Goal: Task Accomplishment & Management: Use online tool/utility

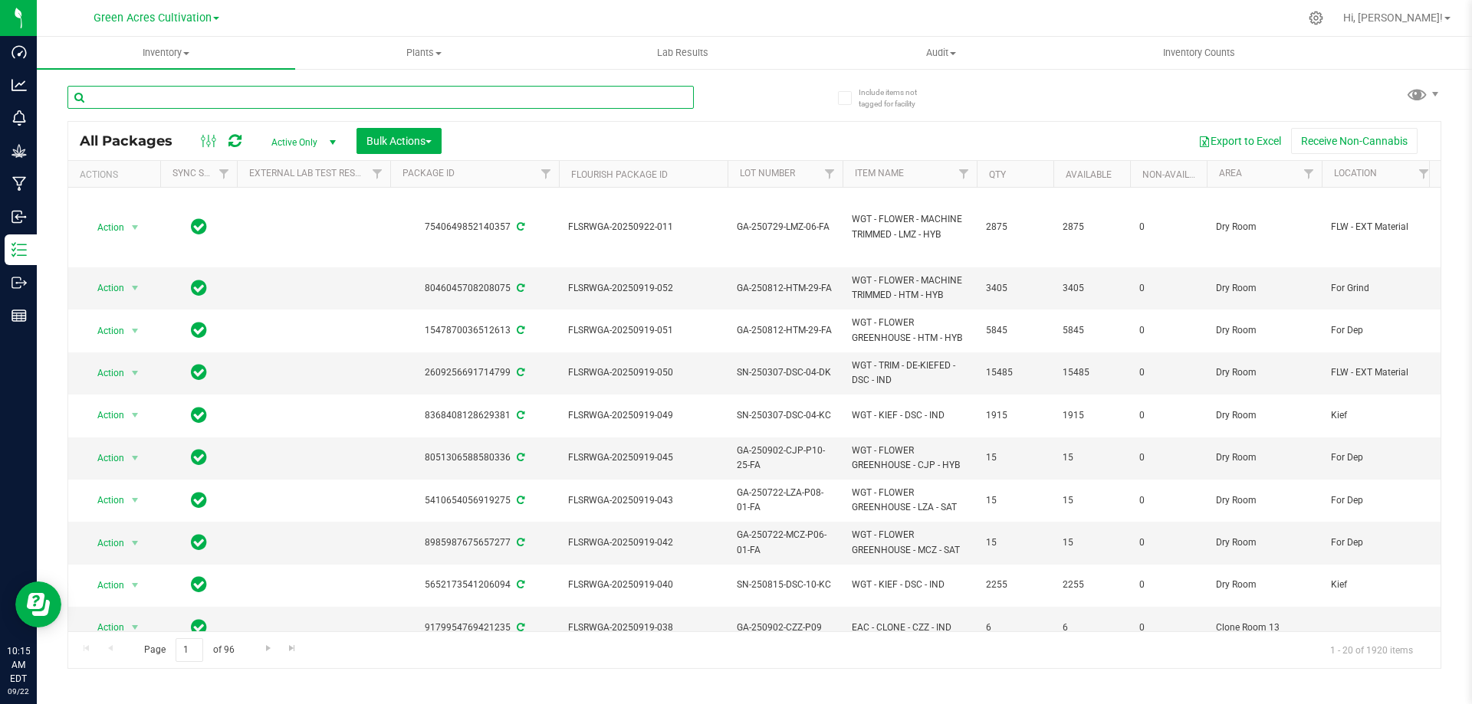
click at [256, 107] on input "text" at bounding box center [380, 97] width 626 height 23
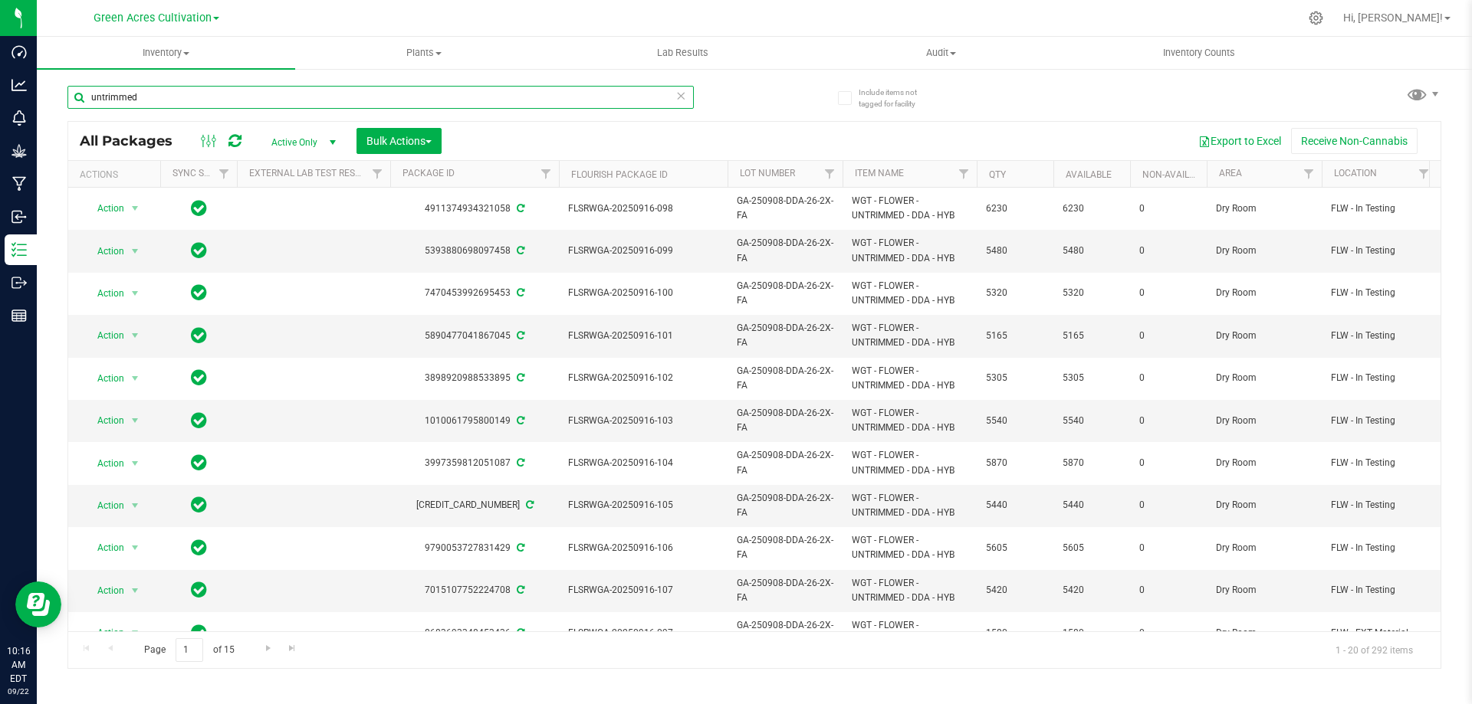
type input "untrimmed"
drag, startPoint x: 195, startPoint y: 101, endPoint x: 67, endPoint y: 116, distance: 128.8
click at [67, 116] on div "untrimmed" at bounding box center [380, 103] width 626 height 35
type input "untrimmed"
click at [430, 132] on button "Bulk Actions" at bounding box center [398, 141] width 85 height 26
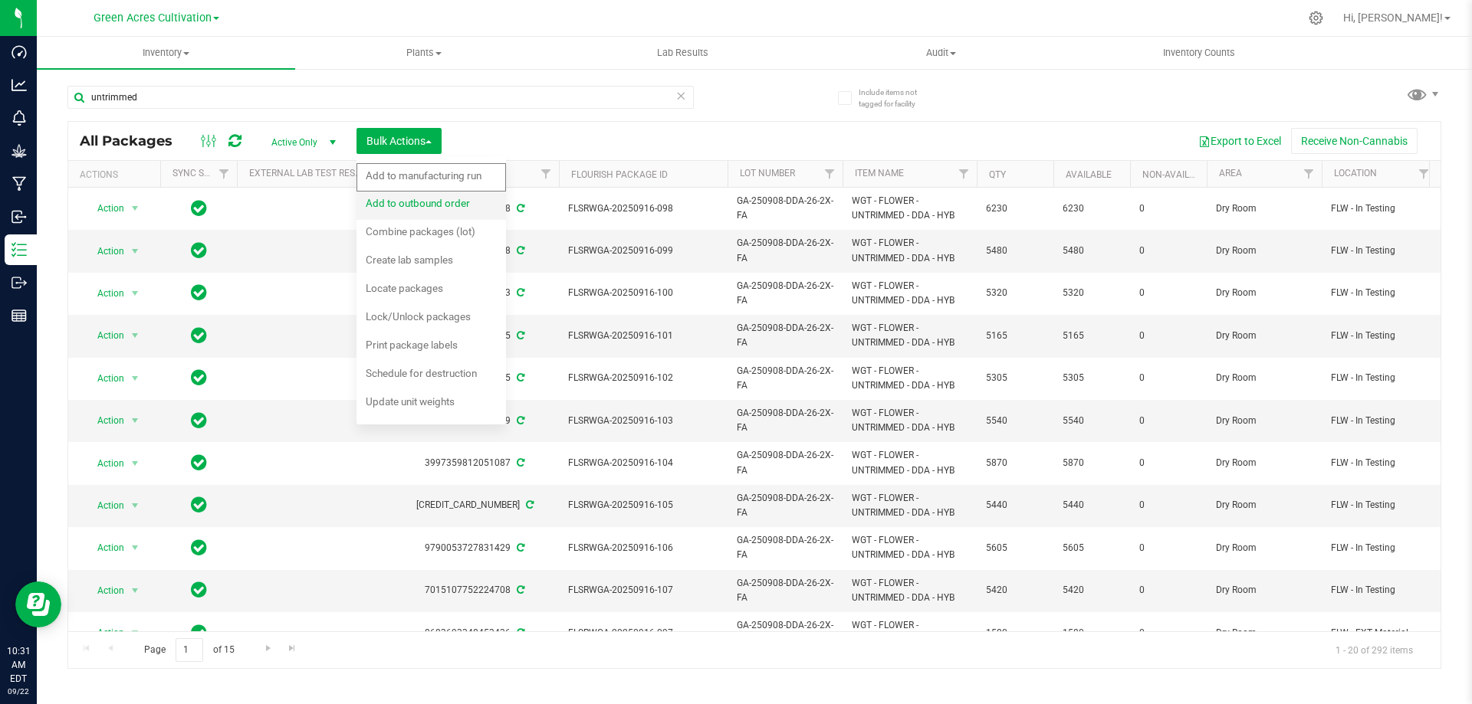
click at [439, 205] on span "Add to outbound order" at bounding box center [418, 203] width 104 height 12
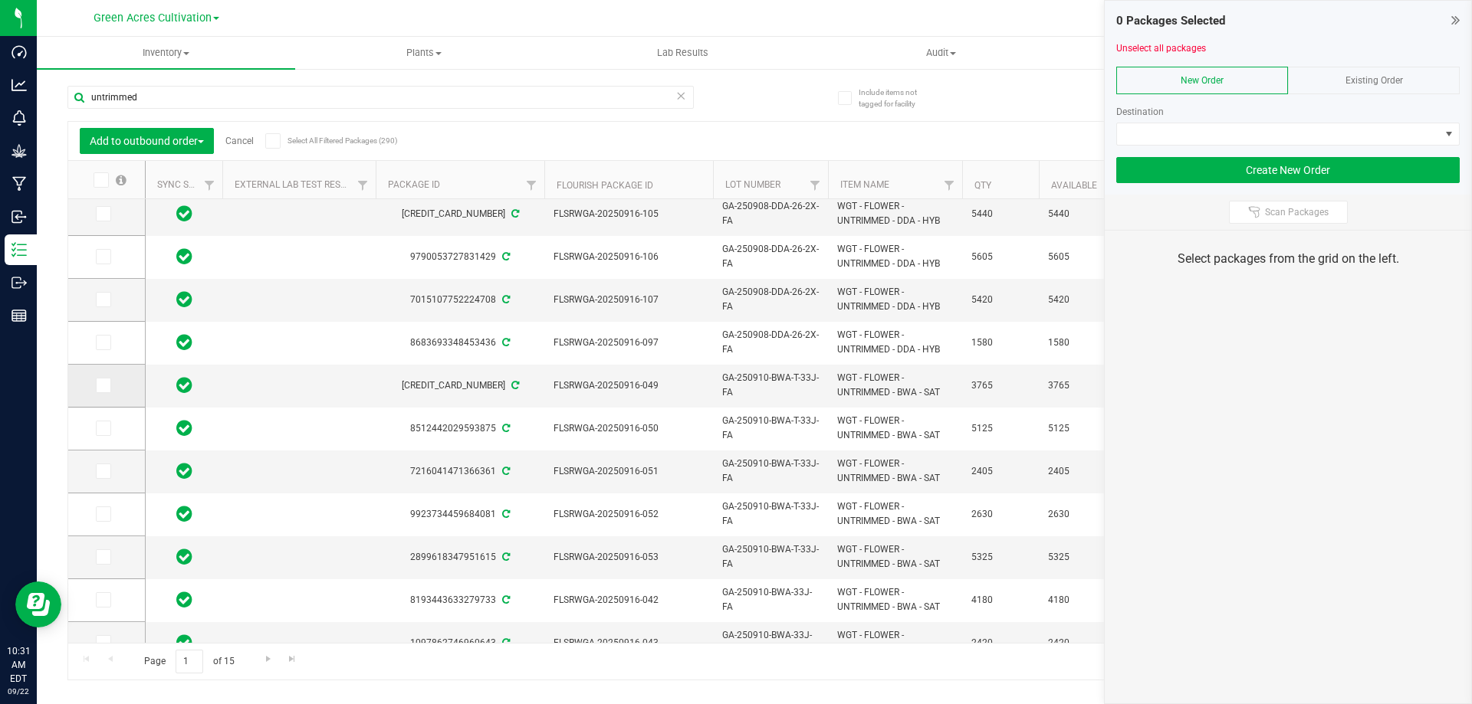
click at [103, 386] on icon at bounding box center [102, 386] width 10 height 0
click at [0, 0] on input "checkbox" at bounding box center [0, 0] width 0 height 0
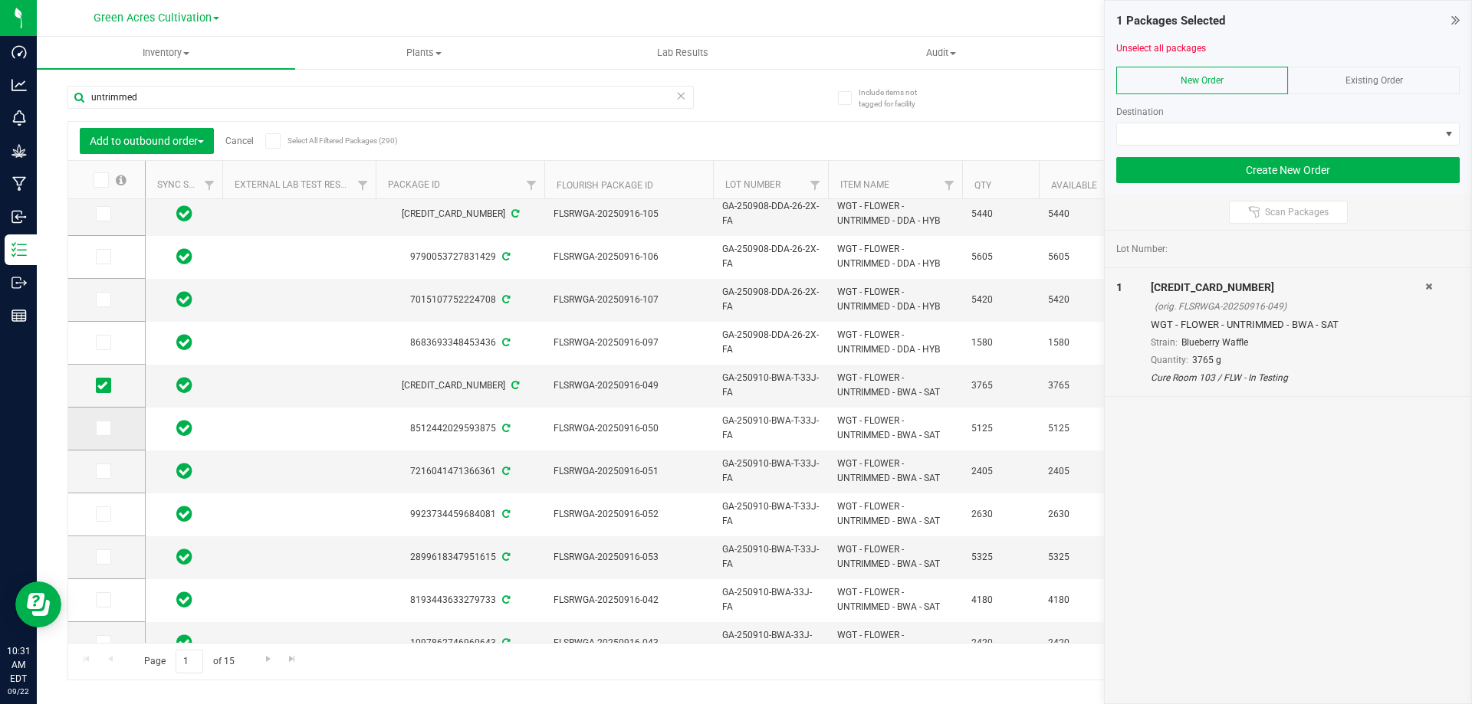
click at [101, 429] on icon at bounding box center [102, 429] width 10 height 0
click at [0, 0] on input "checkbox" at bounding box center [0, 0] width 0 height 0
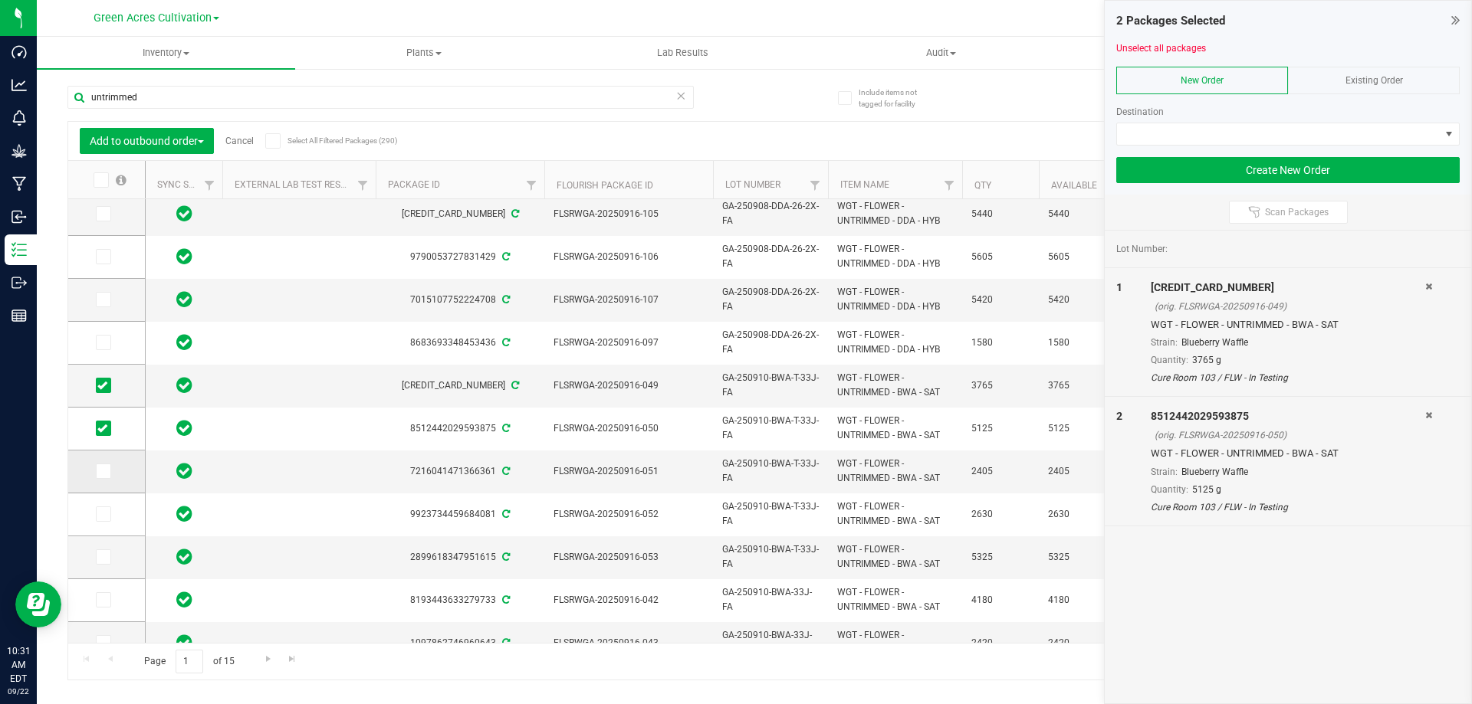
click at [107, 471] on icon at bounding box center [102, 471] width 10 height 0
click at [0, 0] on input "checkbox" at bounding box center [0, 0] width 0 height 0
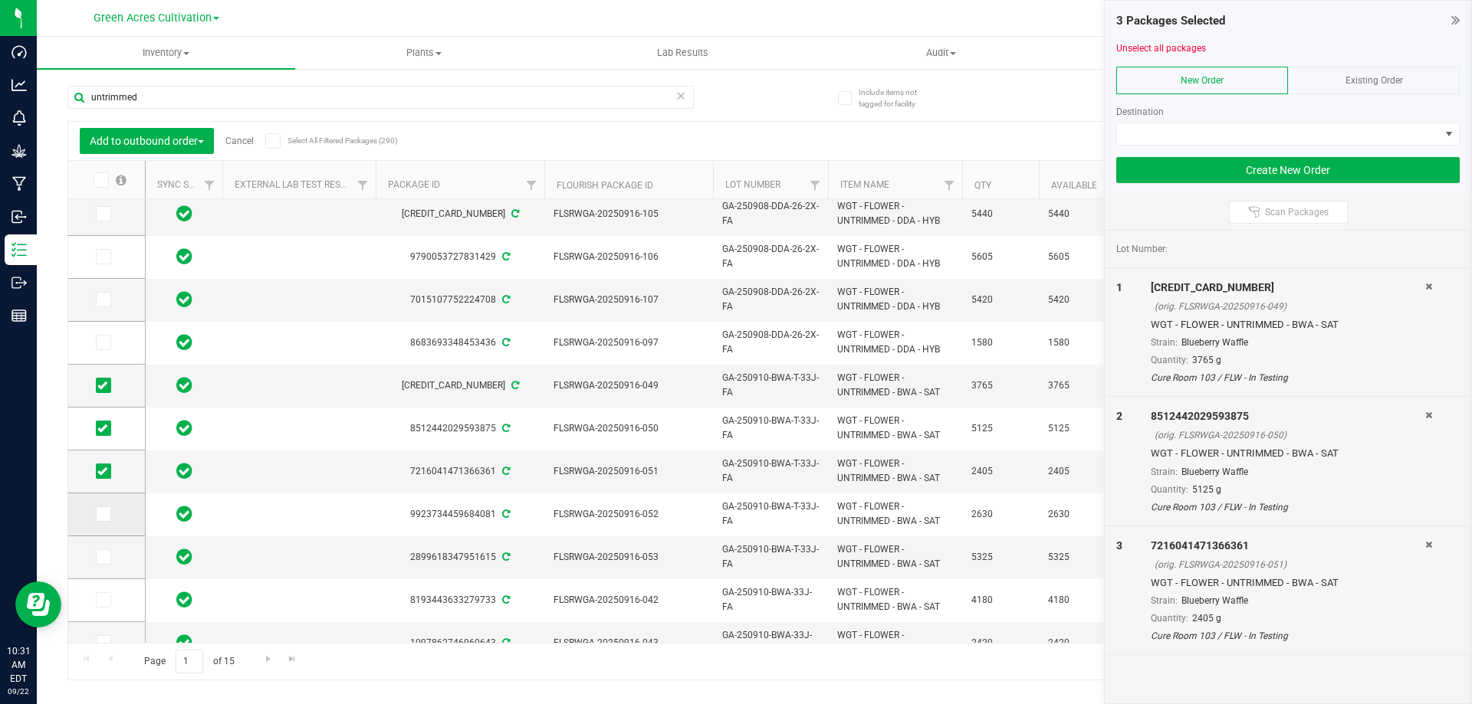
click at [98, 514] on icon at bounding box center [102, 514] width 10 height 0
click at [0, 0] on input "checkbox" at bounding box center [0, 0] width 0 height 0
click at [103, 557] on icon at bounding box center [102, 557] width 10 height 0
click at [0, 0] on input "checkbox" at bounding box center [0, 0] width 0 height 0
click at [102, 600] on icon at bounding box center [102, 600] width 10 height 0
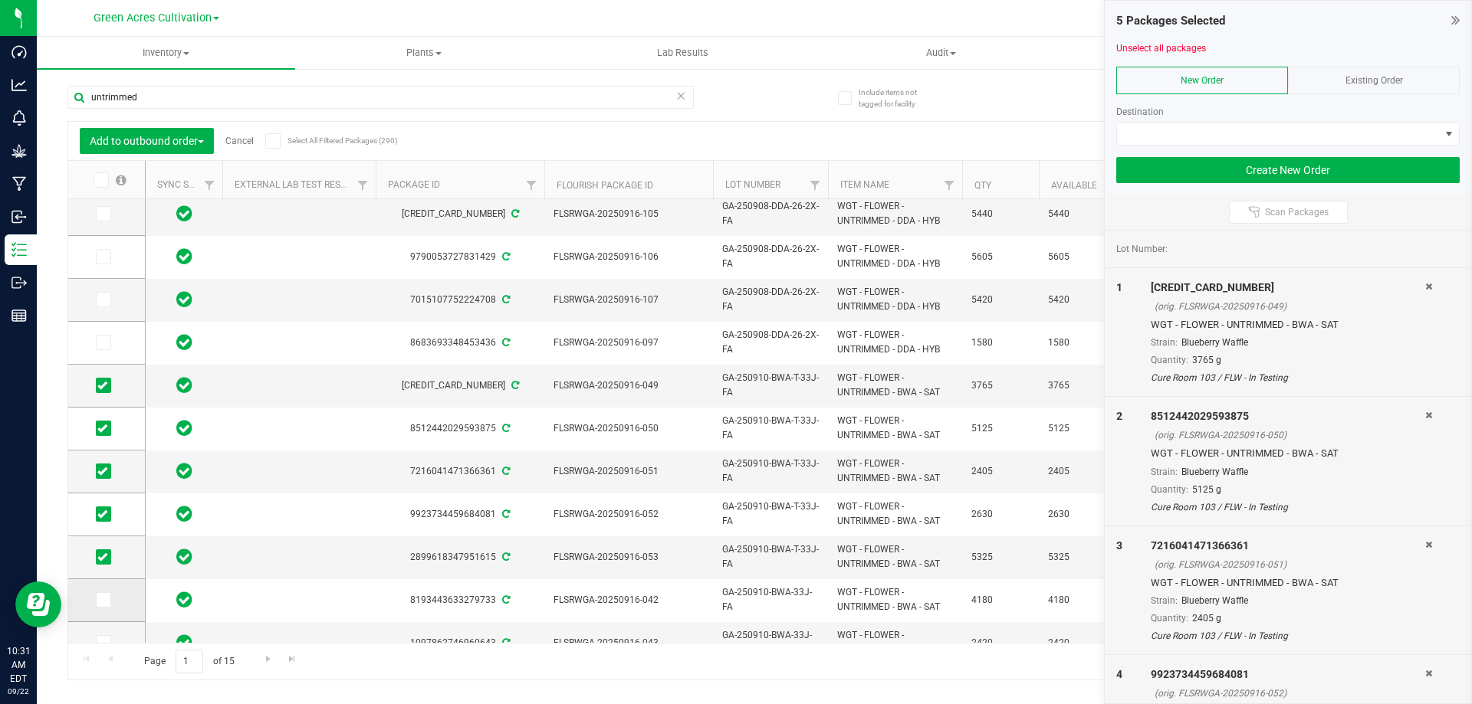
click at [0, 0] on input "checkbox" at bounding box center [0, 0] width 0 height 0
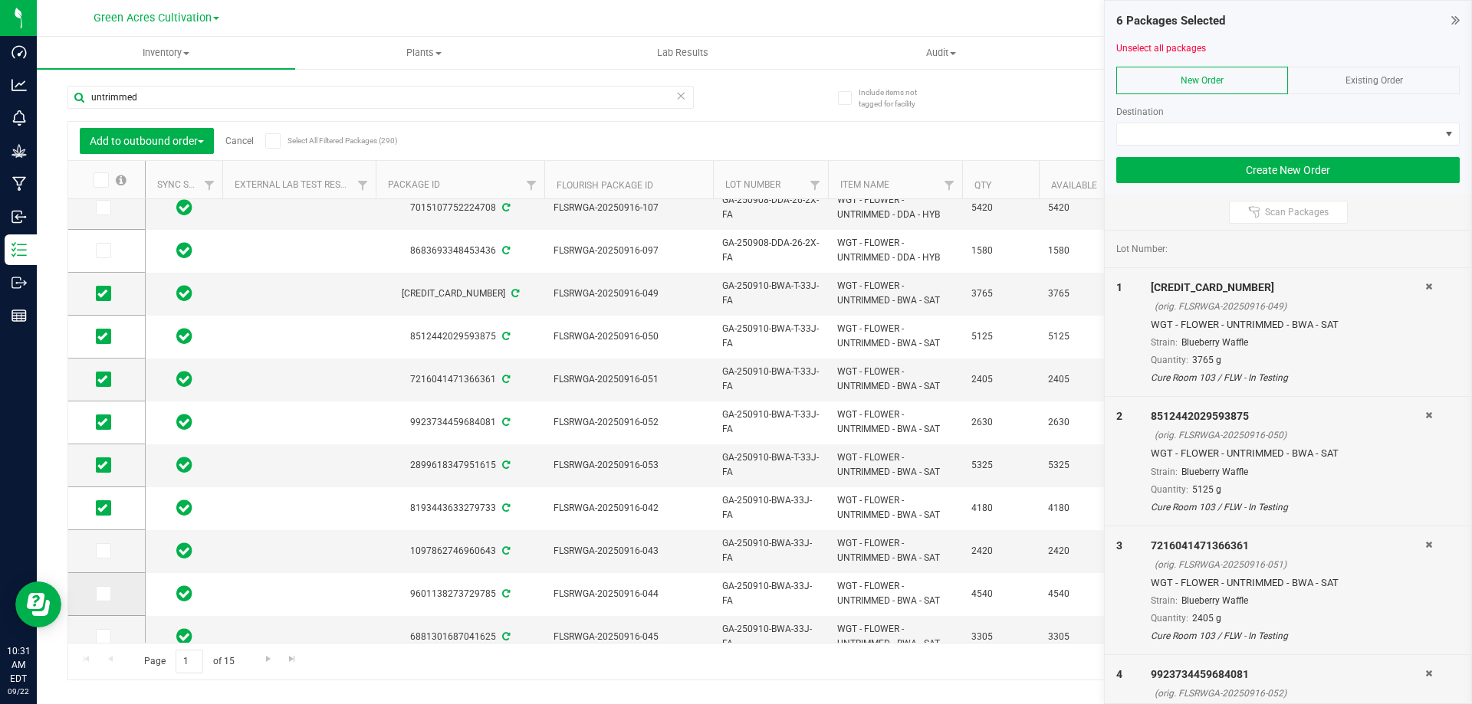
scroll to position [414, 0]
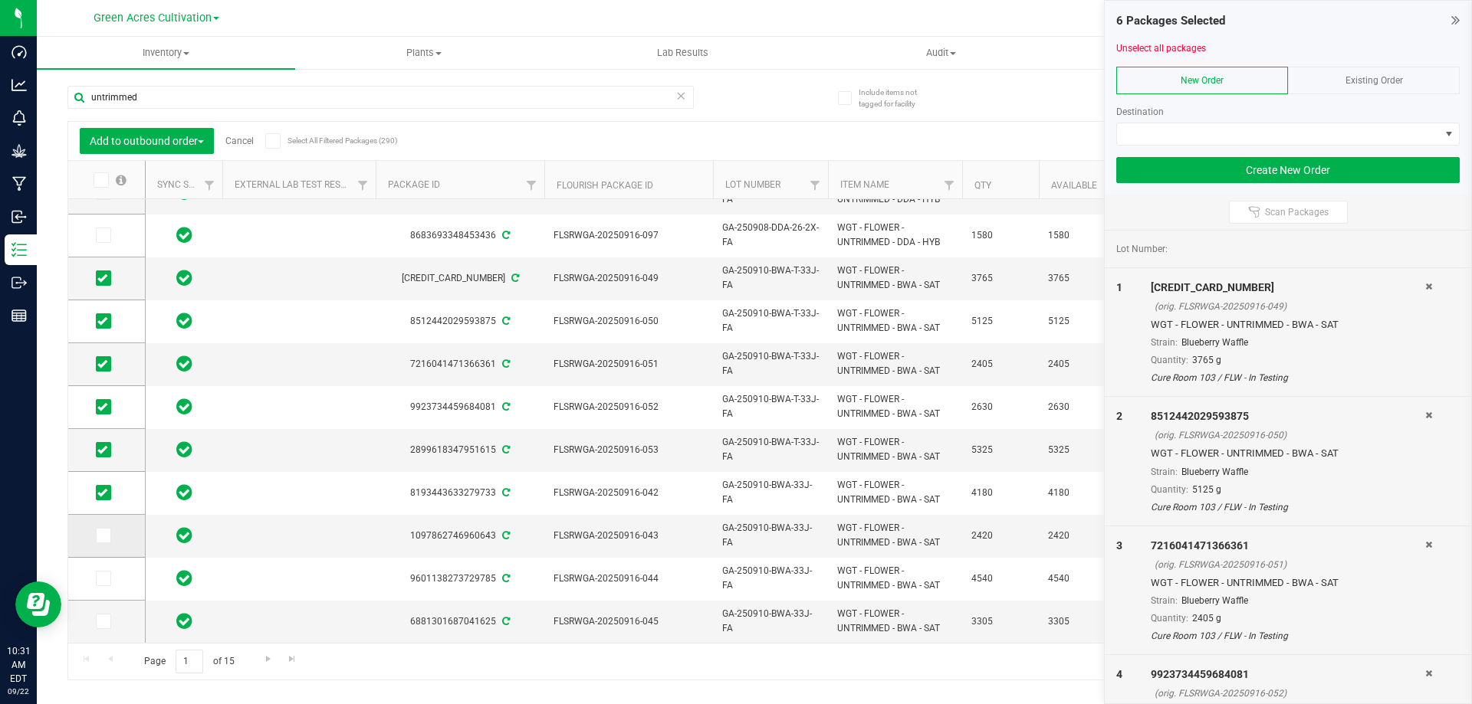
click at [103, 536] on icon at bounding box center [102, 536] width 10 height 0
click at [0, 0] on input "checkbox" at bounding box center [0, 0] width 0 height 0
click at [103, 579] on icon at bounding box center [102, 579] width 10 height 0
click at [0, 0] on input "checkbox" at bounding box center [0, 0] width 0 height 0
click at [102, 622] on icon at bounding box center [102, 622] width 10 height 0
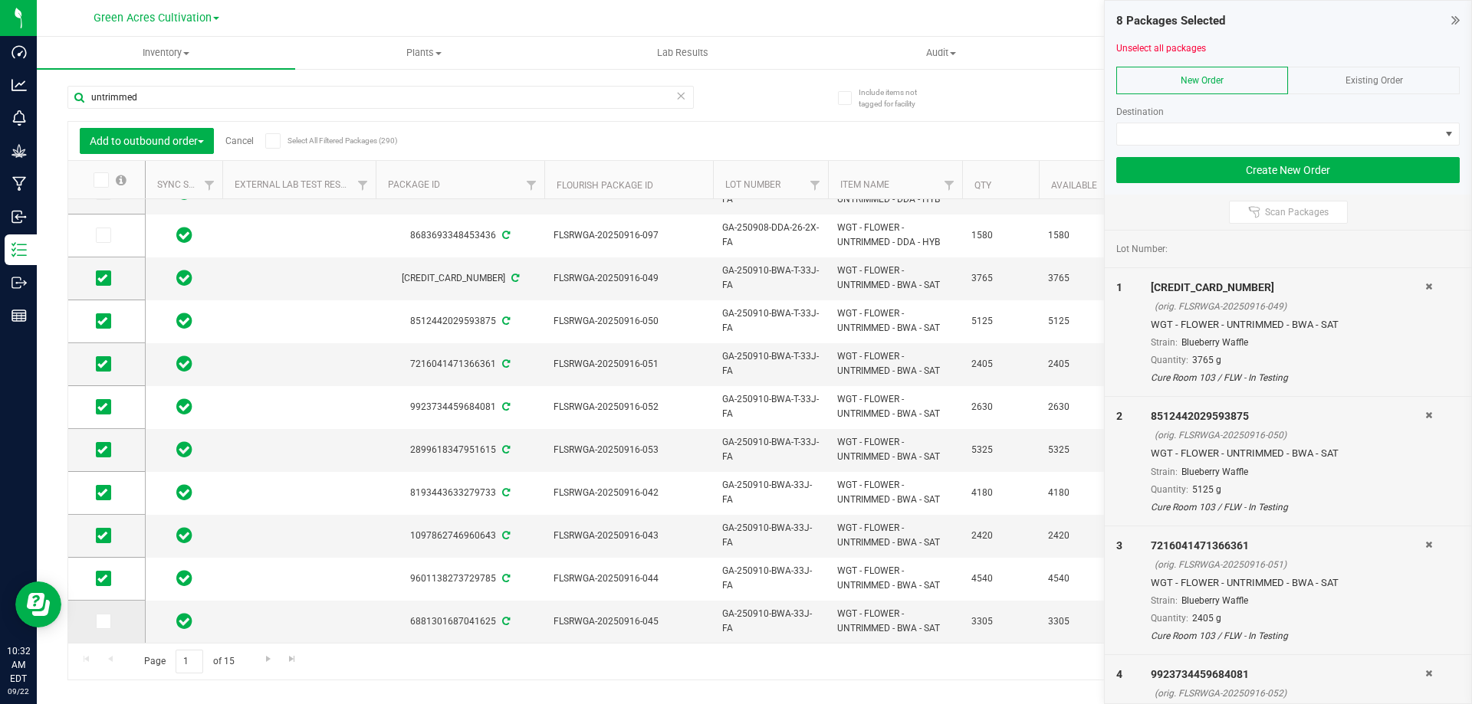
click at [0, 0] on input "checkbox" at bounding box center [0, 0] width 0 height 0
click at [269, 659] on span "Go to the next page" at bounding box center [268, 659] width 12 height 12
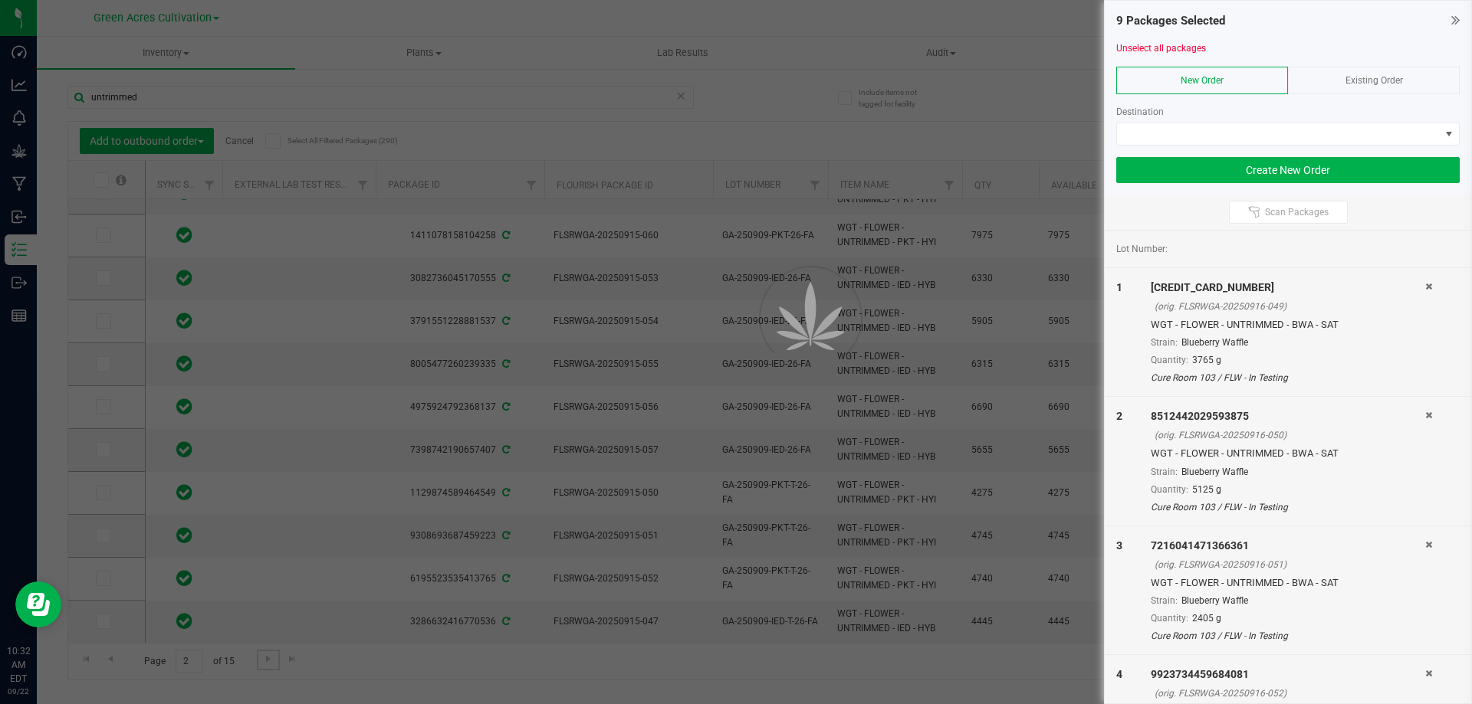
scroll to position [0, 0]
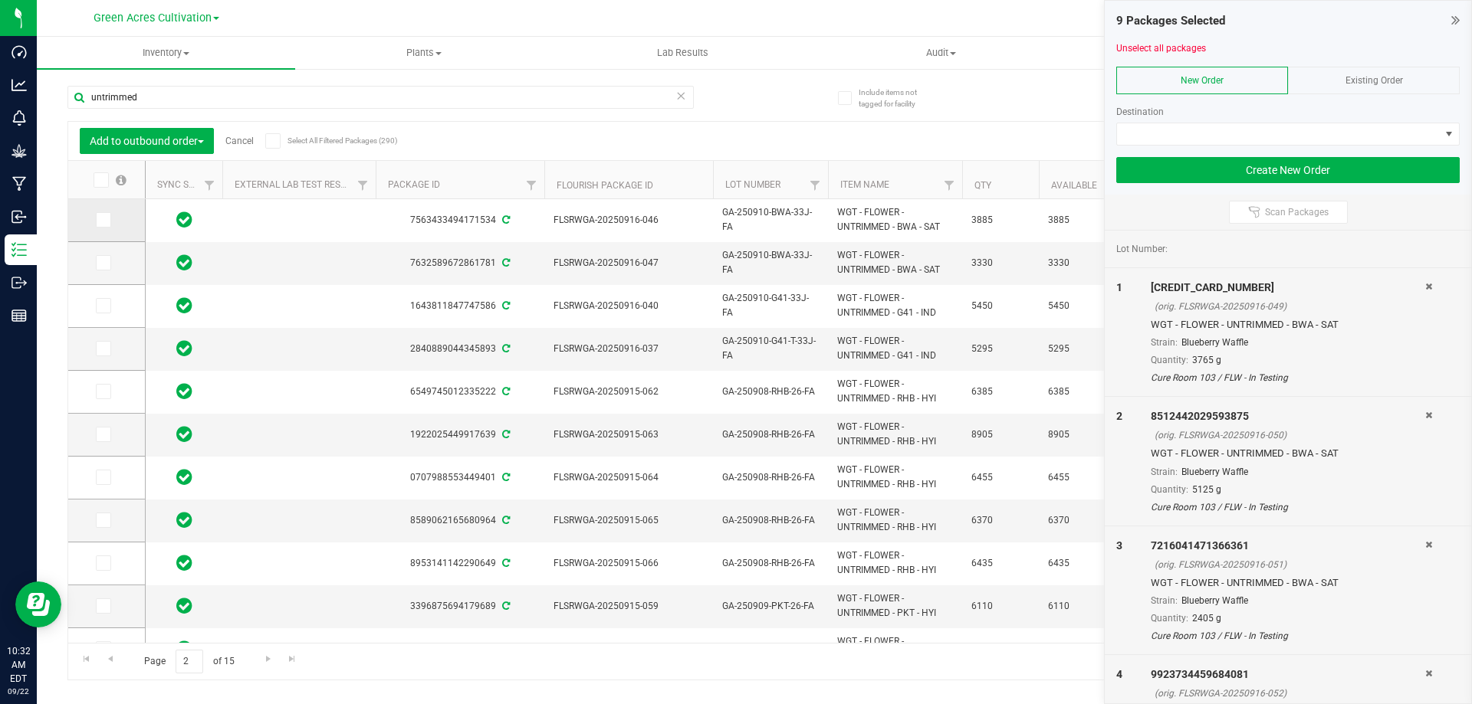
click at [106, 220] on icon at bounding box center [102, 220] width 10 height 0
click at [0, 0] on input "checkbox" at bounding box center [0, 0] width 0 height 0
click at [104, 263] on icon at bounding box center [102, 263] width 10 height 0
click at [0, 0] on input "checkbox" at bounding box center [0, 0] width 0 height 0
click at [102, 306] on icon at bounding box center [102, 306] width 10 height 0
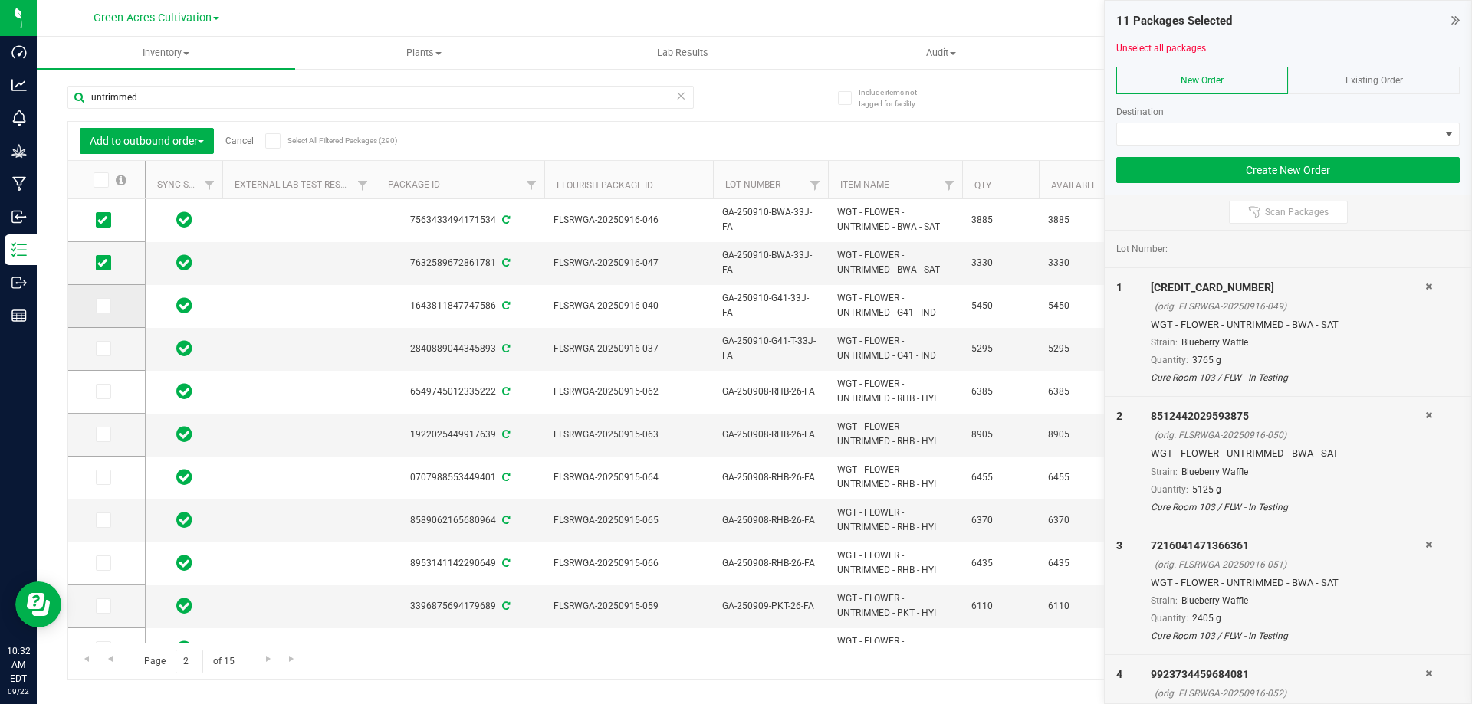
click at [0, 0] on input "checkbox" at bounding box center [0, 0] width 0 height 0
click at [101, 349] on icon at bounding box center [102, 349] width 10 height 0
click at [0, 0] on input "checkbox" at bounding box center [0, 0] width 0 height 0
click at [1237, 131] on span at bounding box center [1278, 133] width 323 height 21
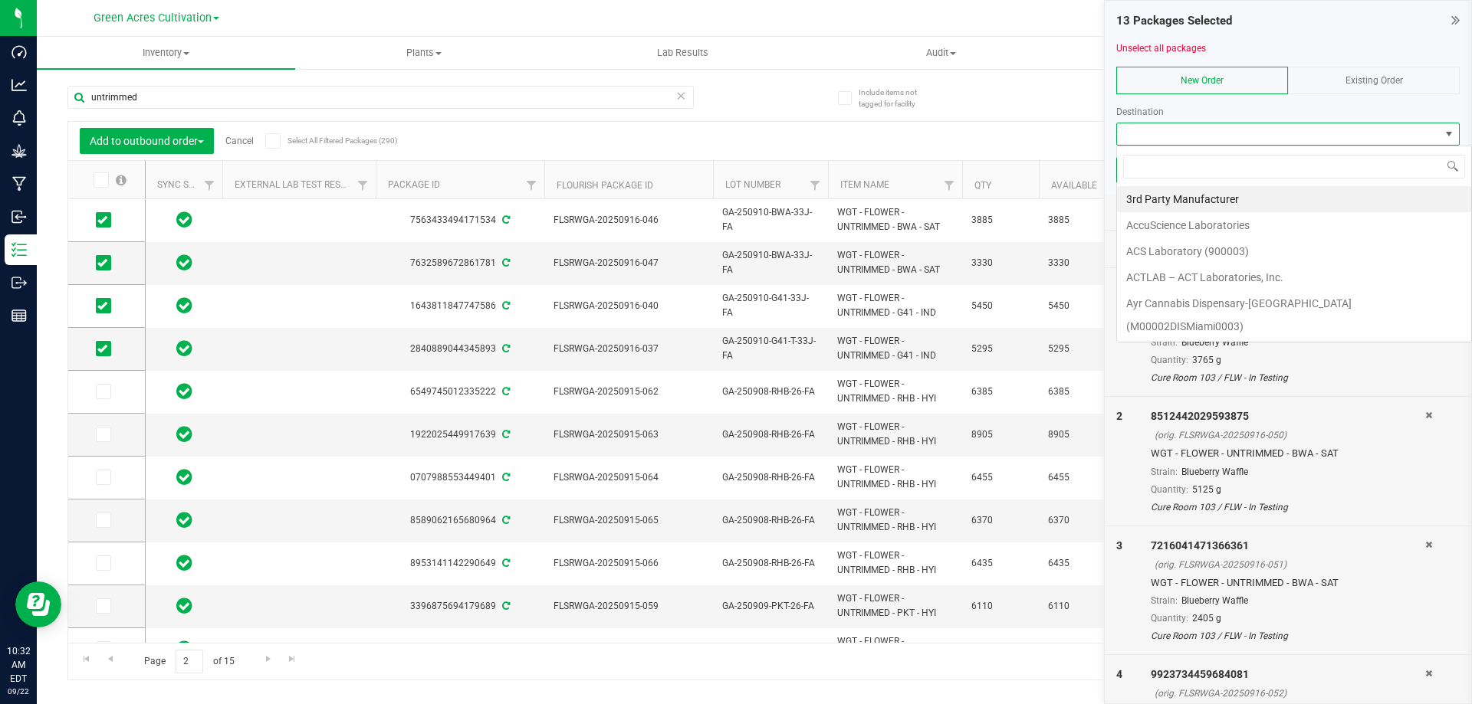
scroll to position [23, 343]
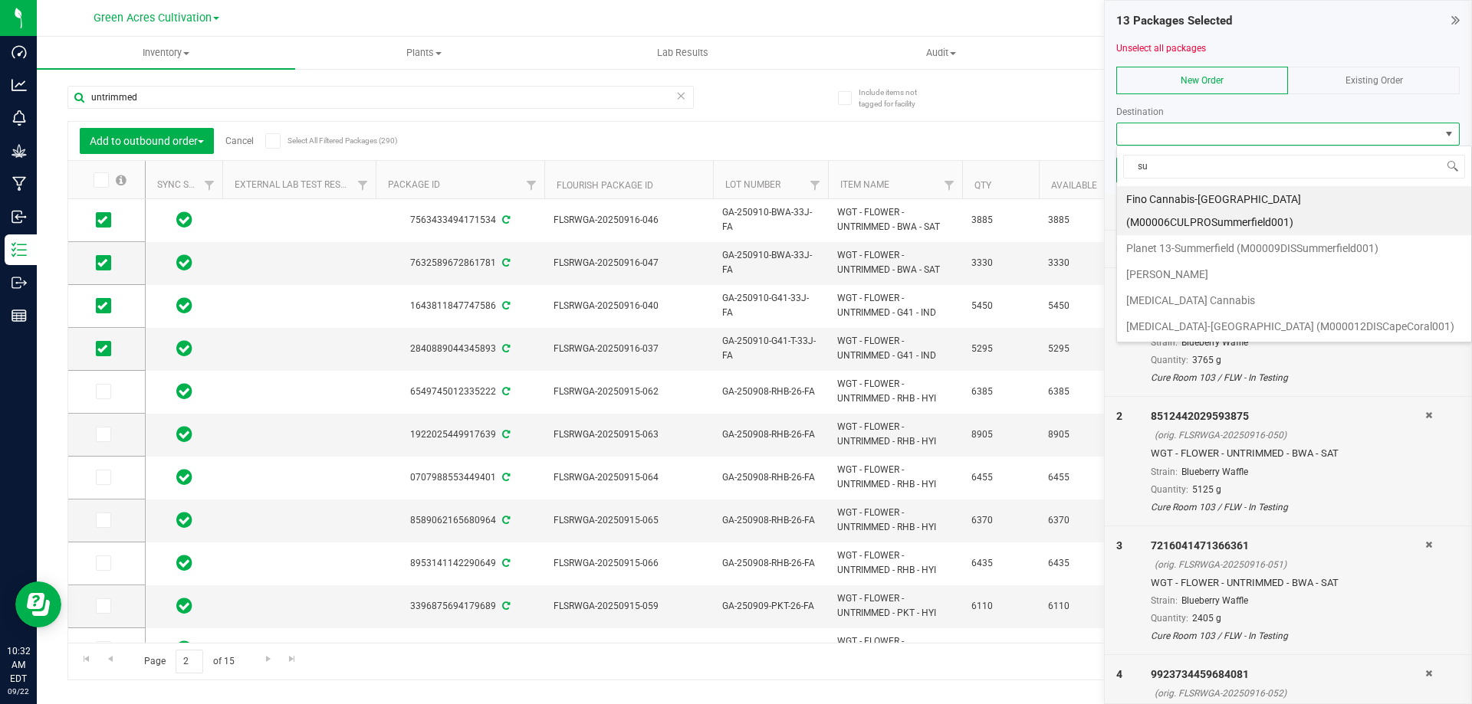
type input "sun"
click at [1216, 340] on li "Sunshine" at bounding box center [1294, 353] width 354 height 26
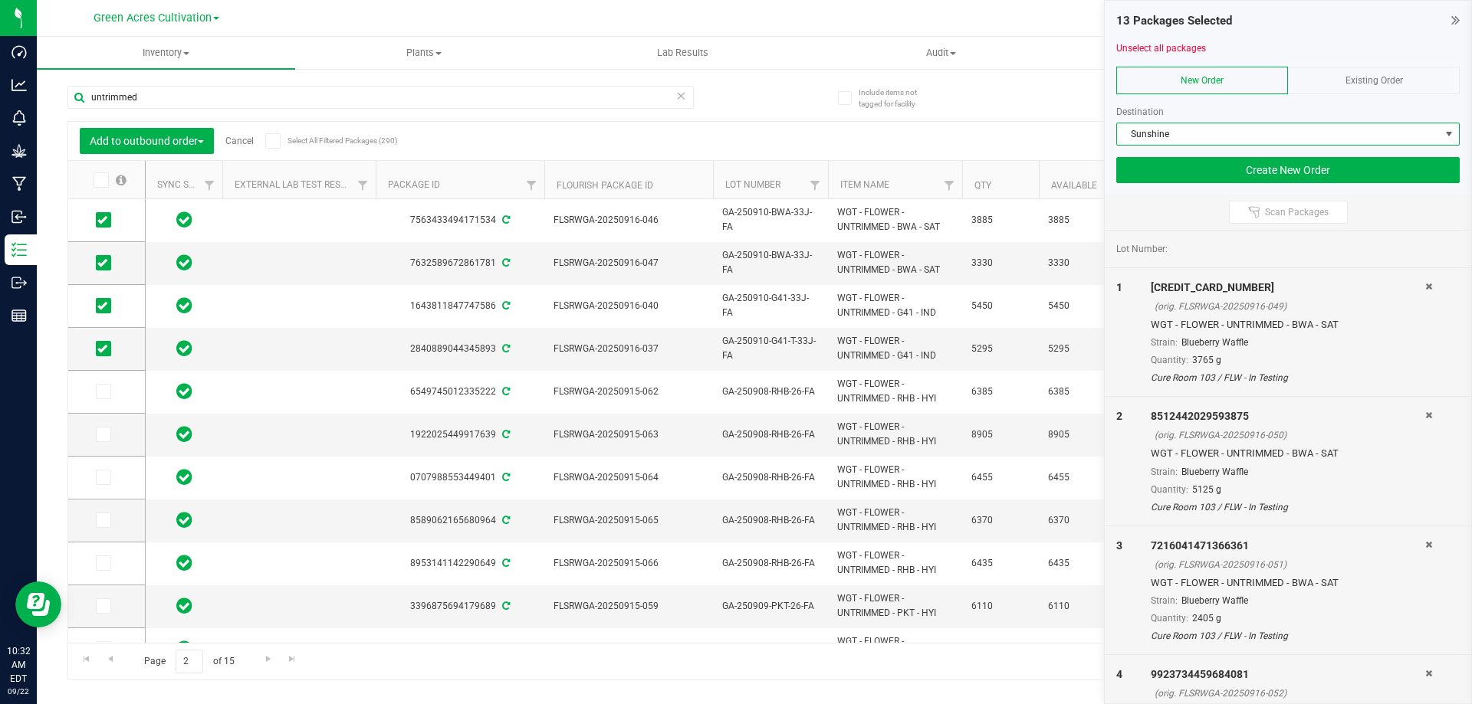
click at [1209, 131] on span "Sunshine" at bounding box center [1278, 133] width 323 height 21
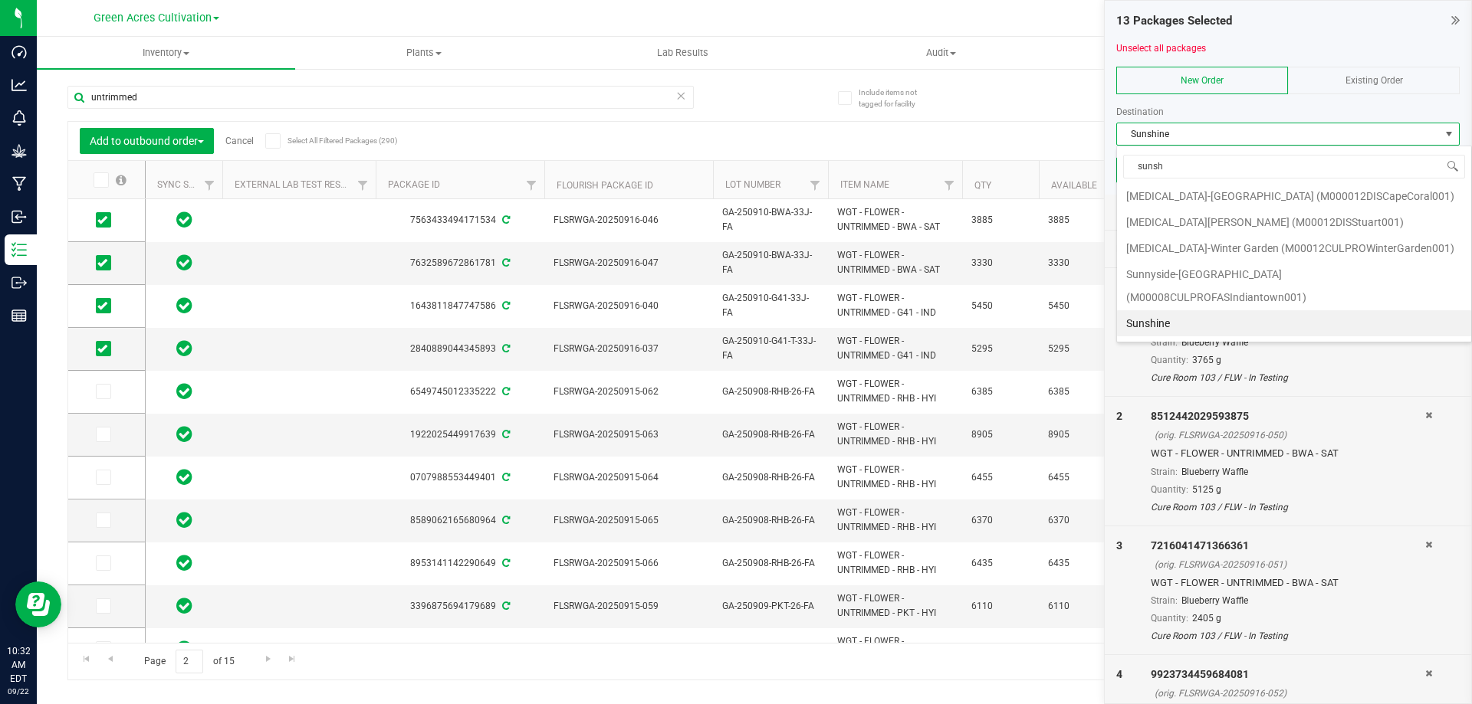
scroll to position [0, 0]
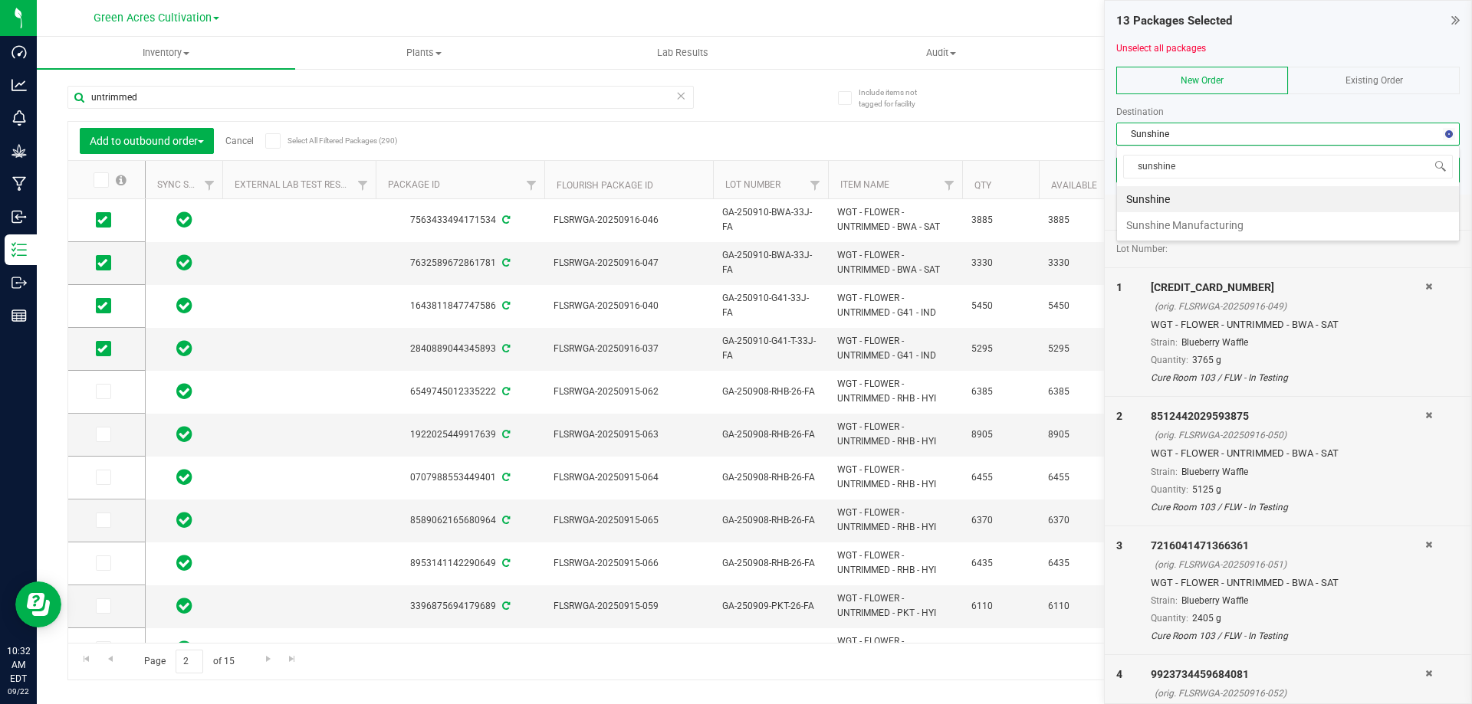
type input "sunshine"
click at [1177, 196] on li "Sunshine" at bounding box center [1288, 199] width 342 height 26
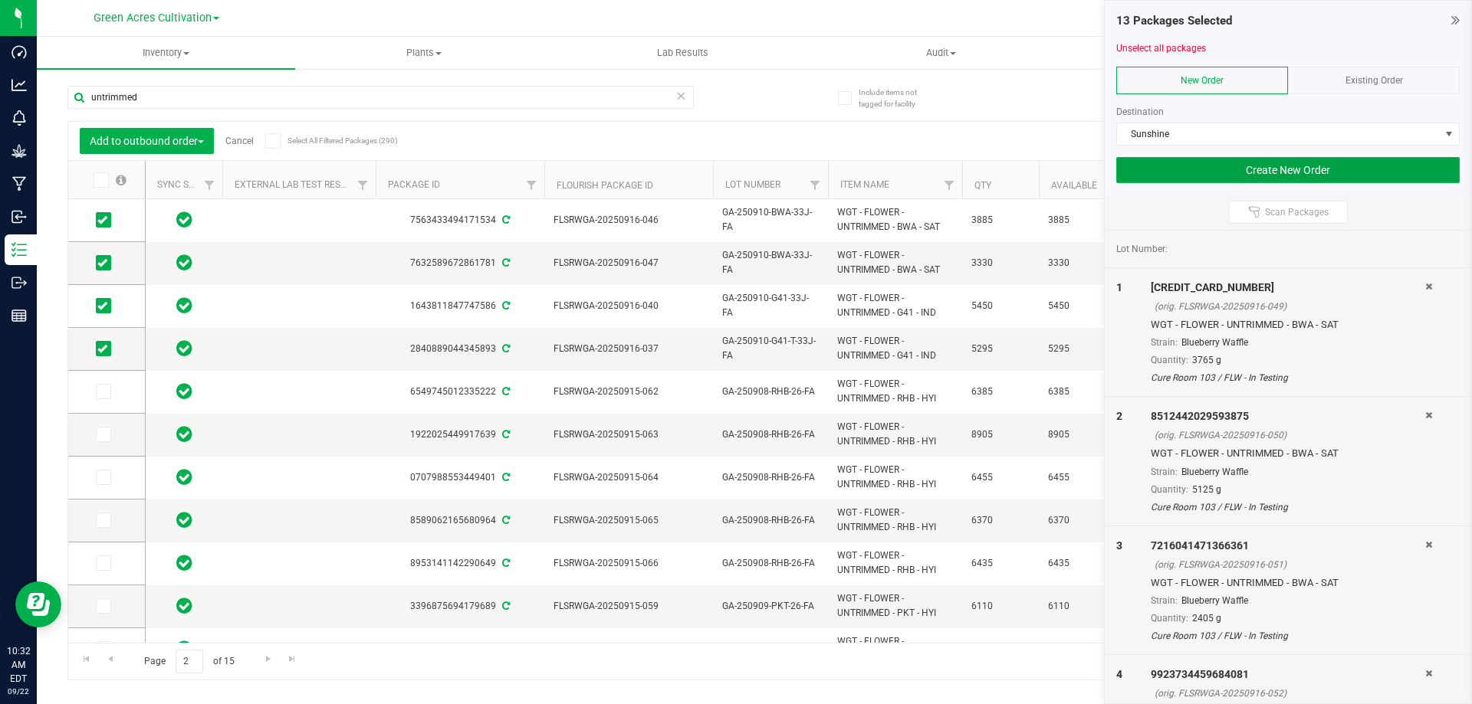
click at [1189, 160] on button "Create New Order" at bounding box center [1287, 170] width 343 height 26
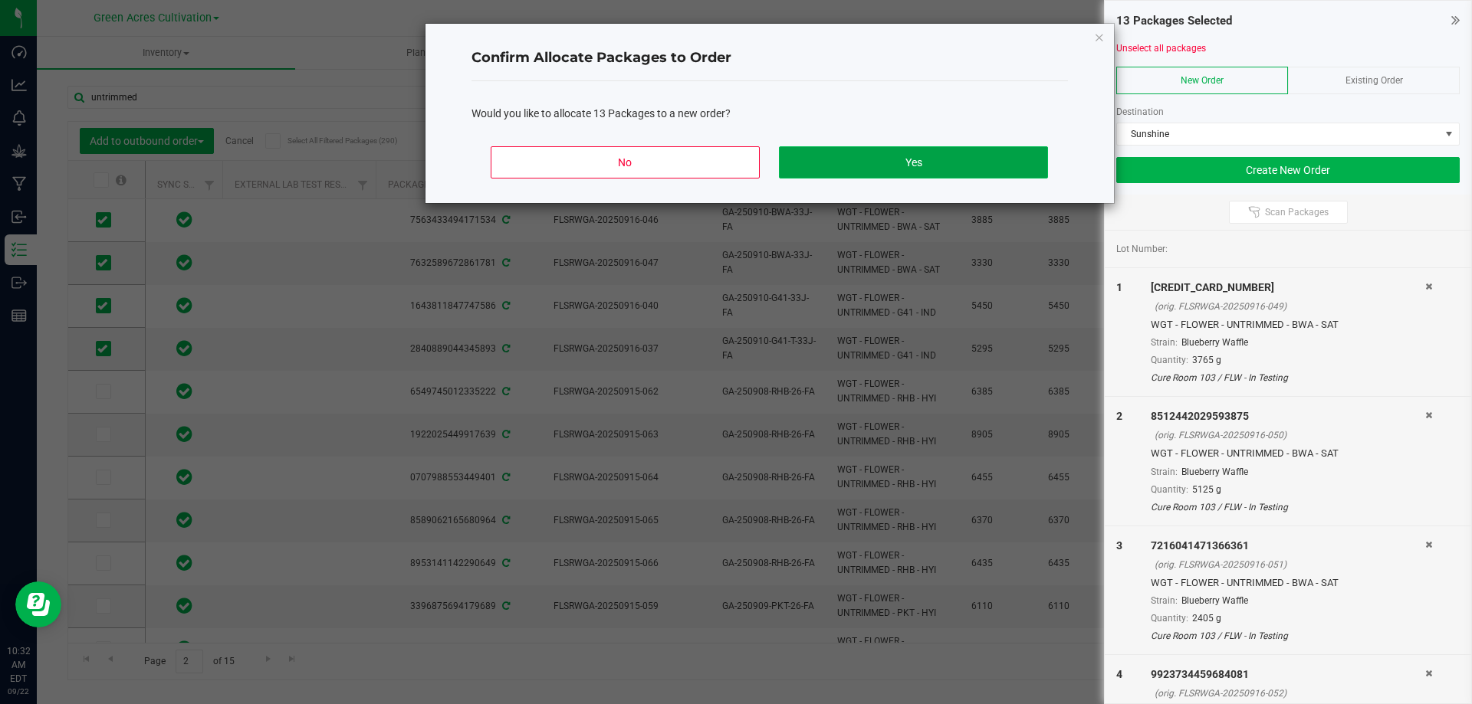
click at [892, 162] on button "Yes" at bounding box center [913, 162] width 268 height 32
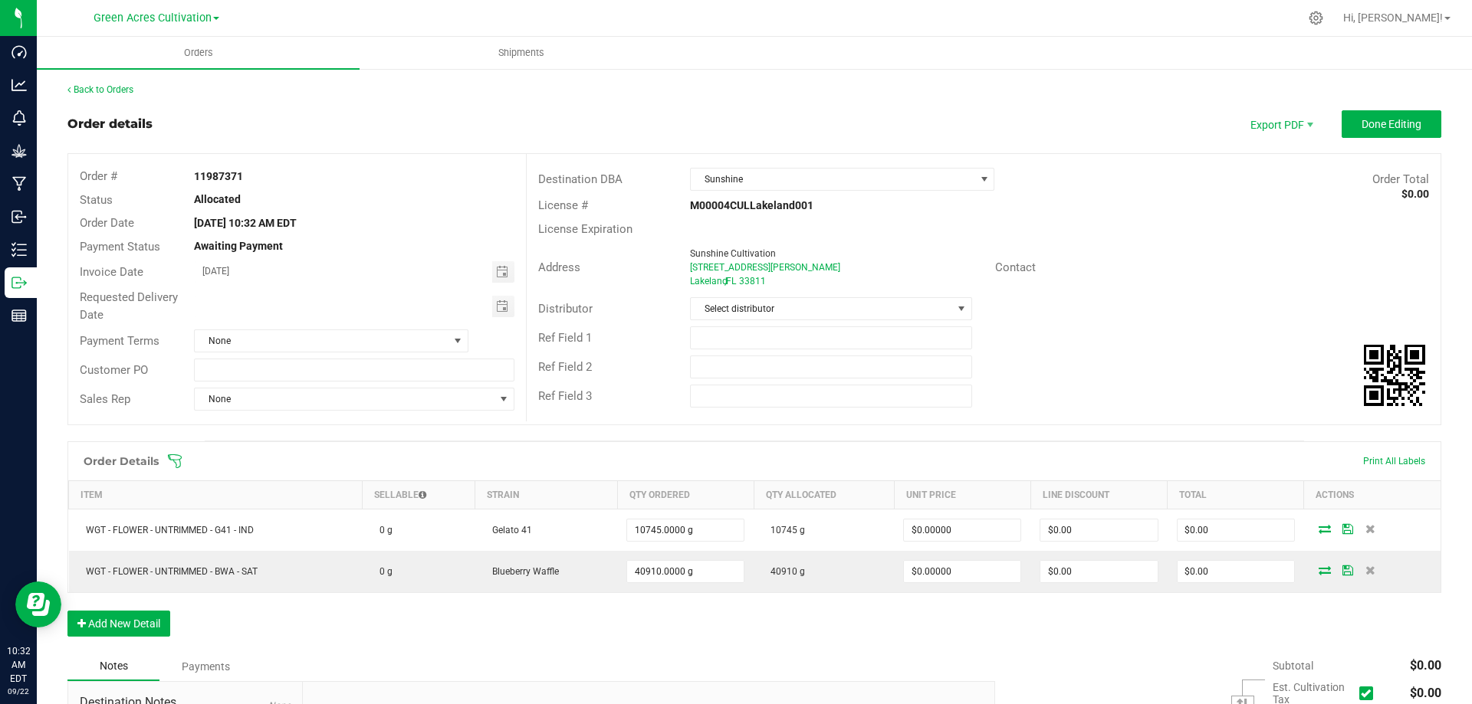
click at [232, 176] on strong "11987371" at bounding box center [218, 176] width 49 height 12
copy strong "11987371"
click at [1392, 126] on span "Done Editing" at bounding box center [1391, 124] width 60 height 12
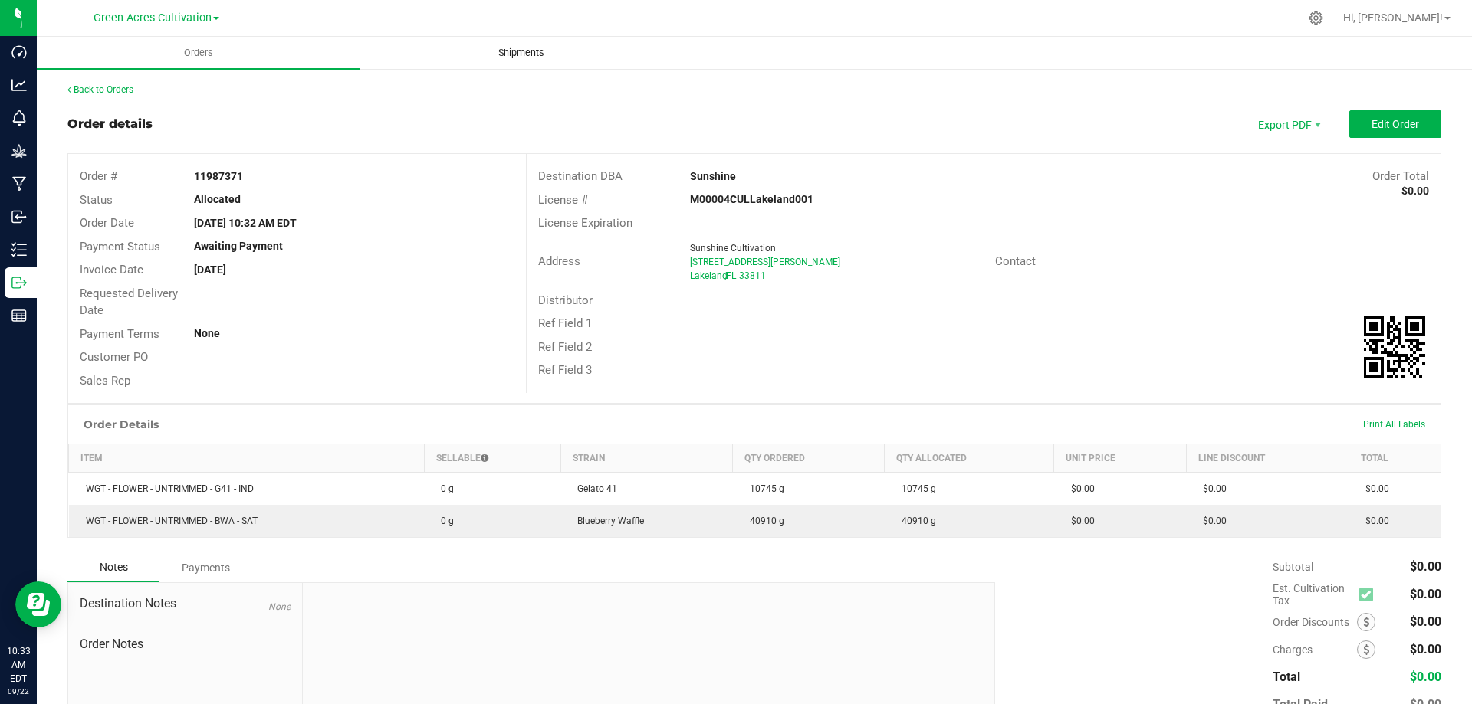
click at [534, 51] on span "Shipments" at bounding box center [521, 53] width 87 height 14
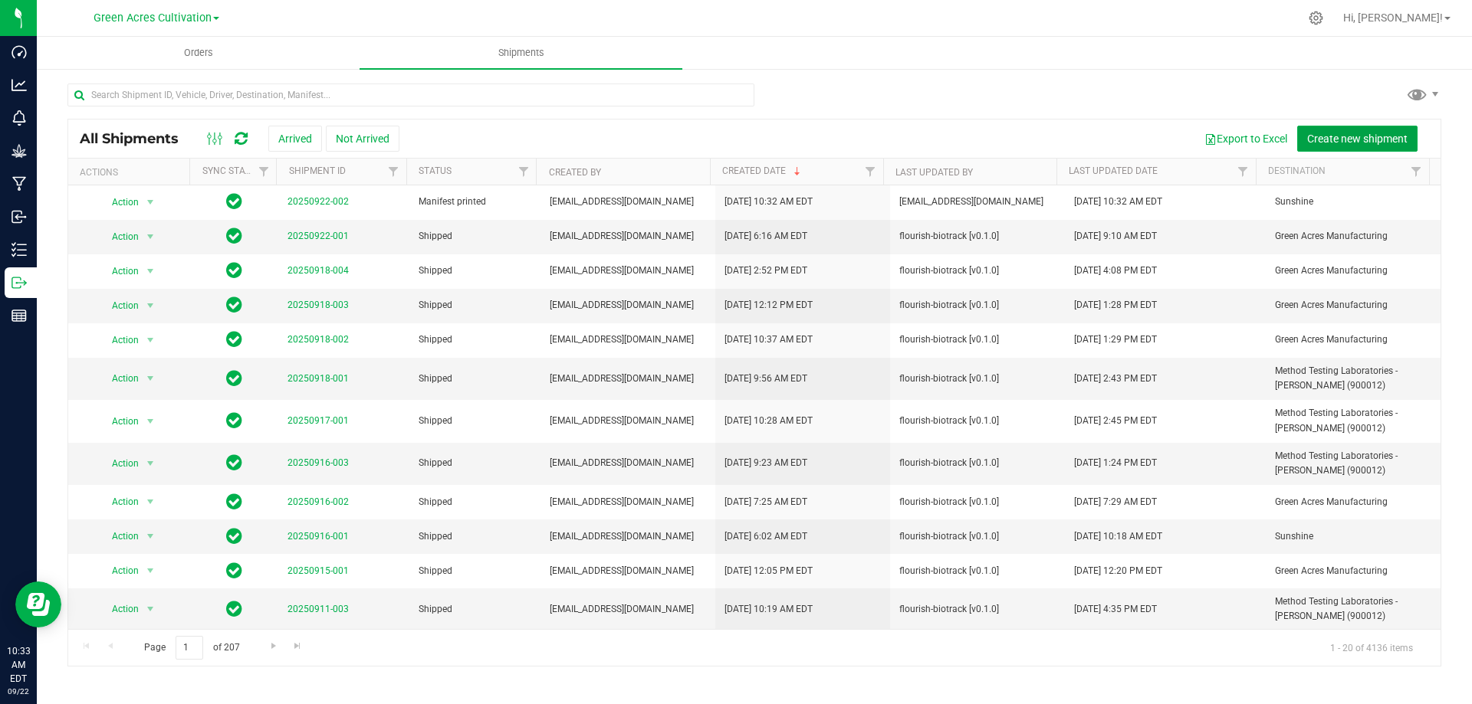
click at [1348, 140] on span "Create new shipment" at bounding box center [1357, 139] width 100 height 12
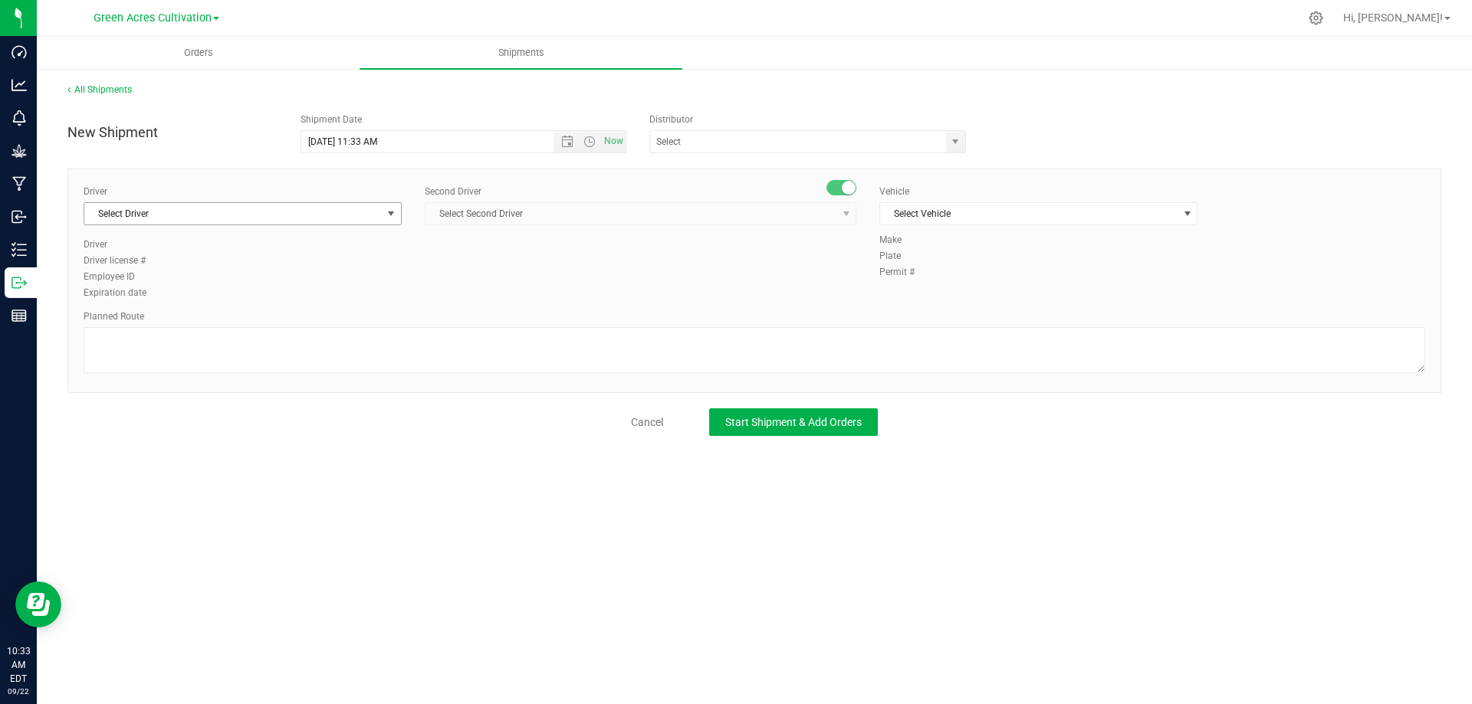
click at [360, 215] on span "Select Driver" at bounding box center [232, 213] width 297 height 21
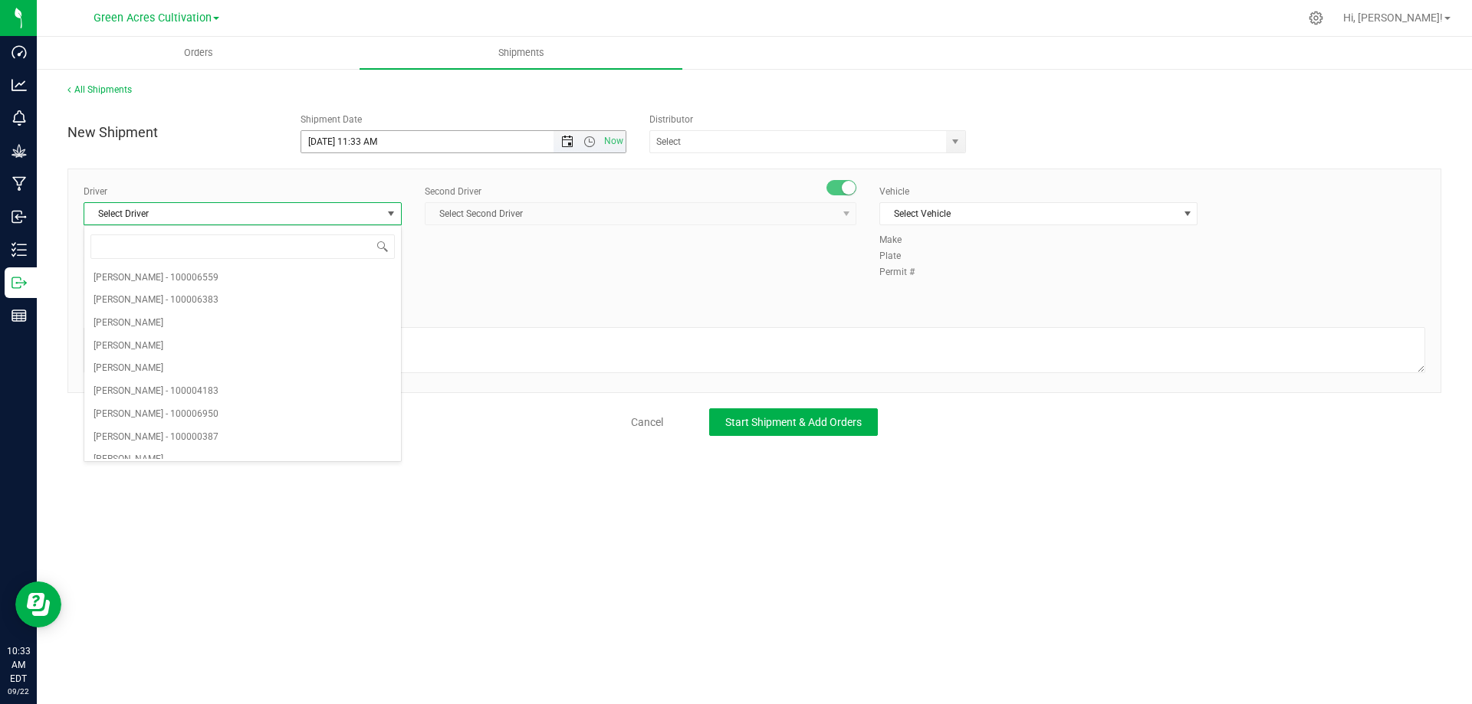
click at [565, 140] on span "Open the date view" at bounding box center [567, 142] width 12 height 12
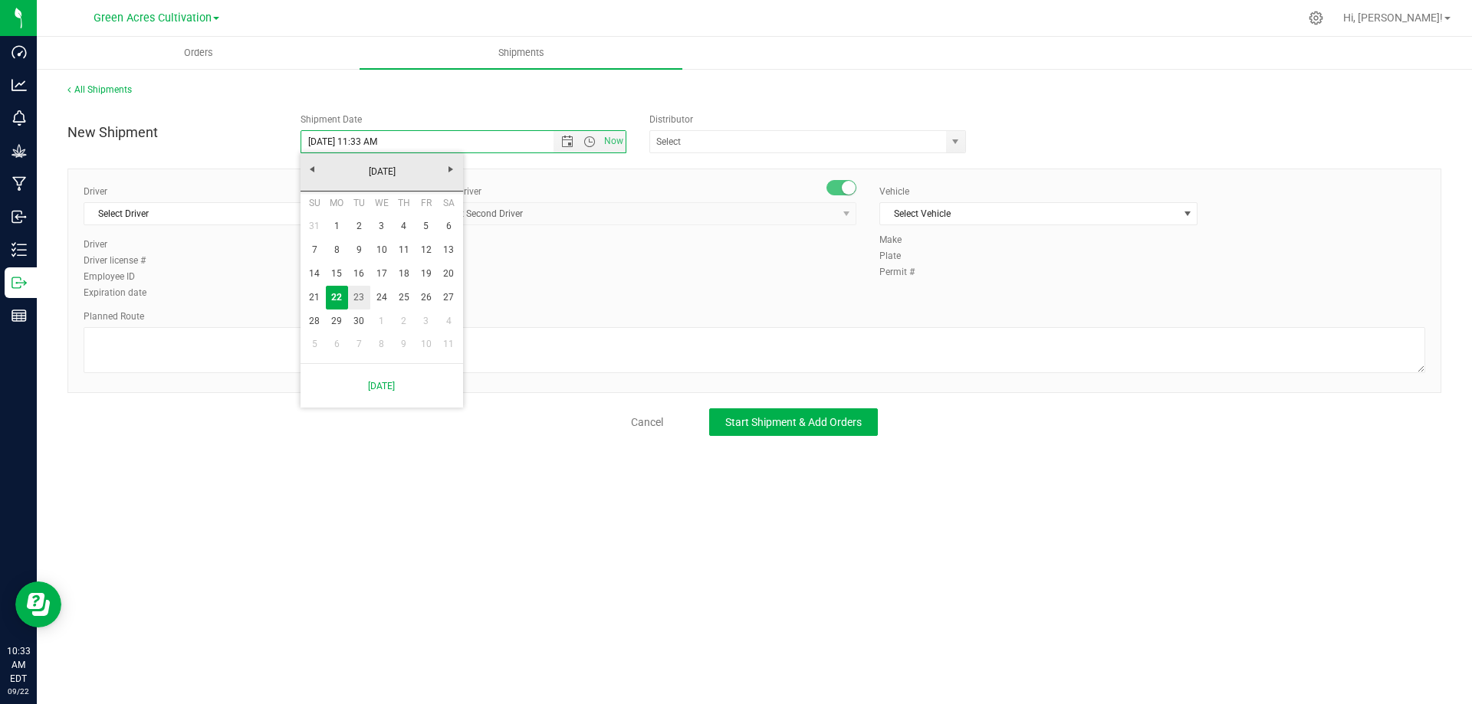
click at [366, 290] on link "23" at bounding box center [359, 298] width 22 height 24
click at [591, 137] on span "Open the time view" at bounding box center [589, 142] width 12 height 12
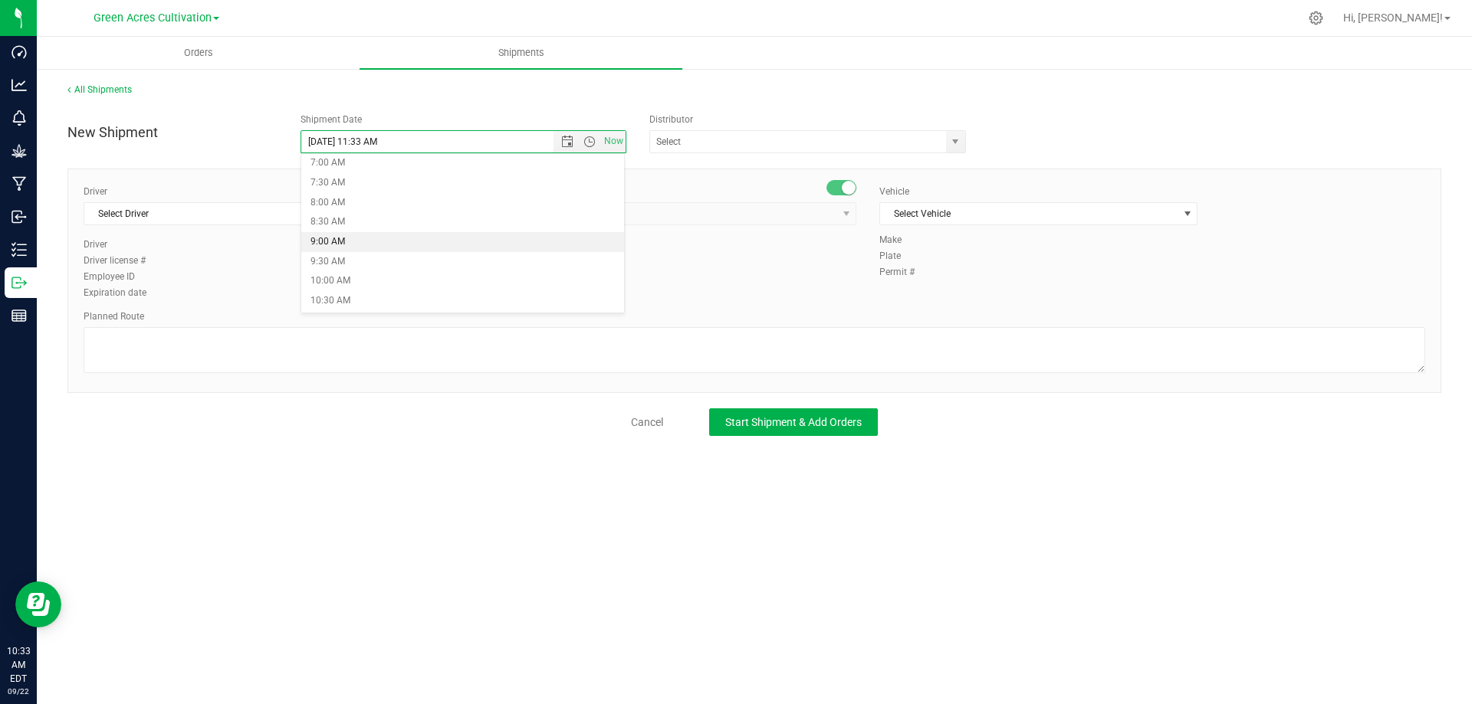
scroll to position [307, 0]
click at [389, 255] on li "10:00 AM" at bounding box center [462, 254] width 323 height 20
type input "[DATE] 10:00 AM"
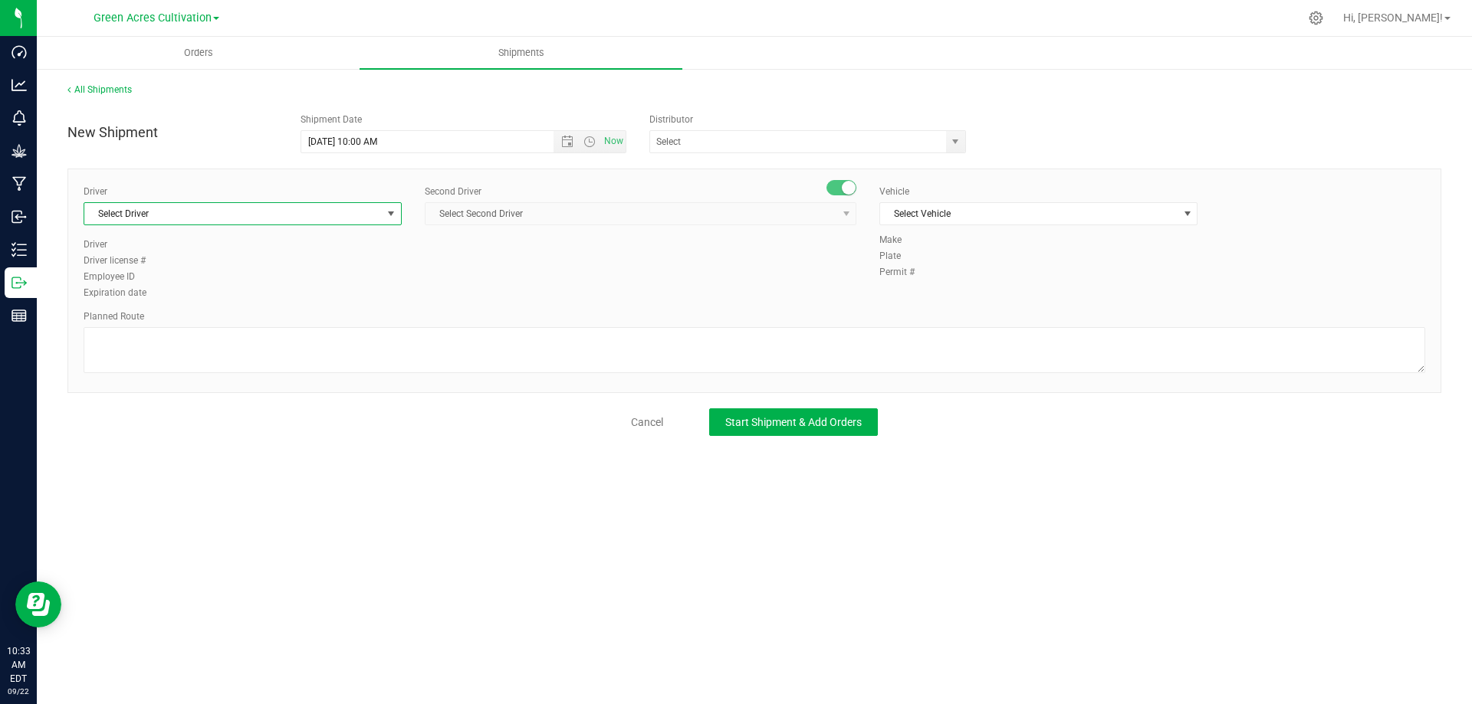
click at [312, 212] on span "Select Driver" at bounding box center [232, 213] width 297 height 21
click at [235, 343] on li "[PERSON_NAME] - 100003927" at bounding box center [242, 346] width 317 height 23
type input "isa"
click at [559, 212] on span "Select Second Driver" at bounding box center [630, 213] width 411 height 21
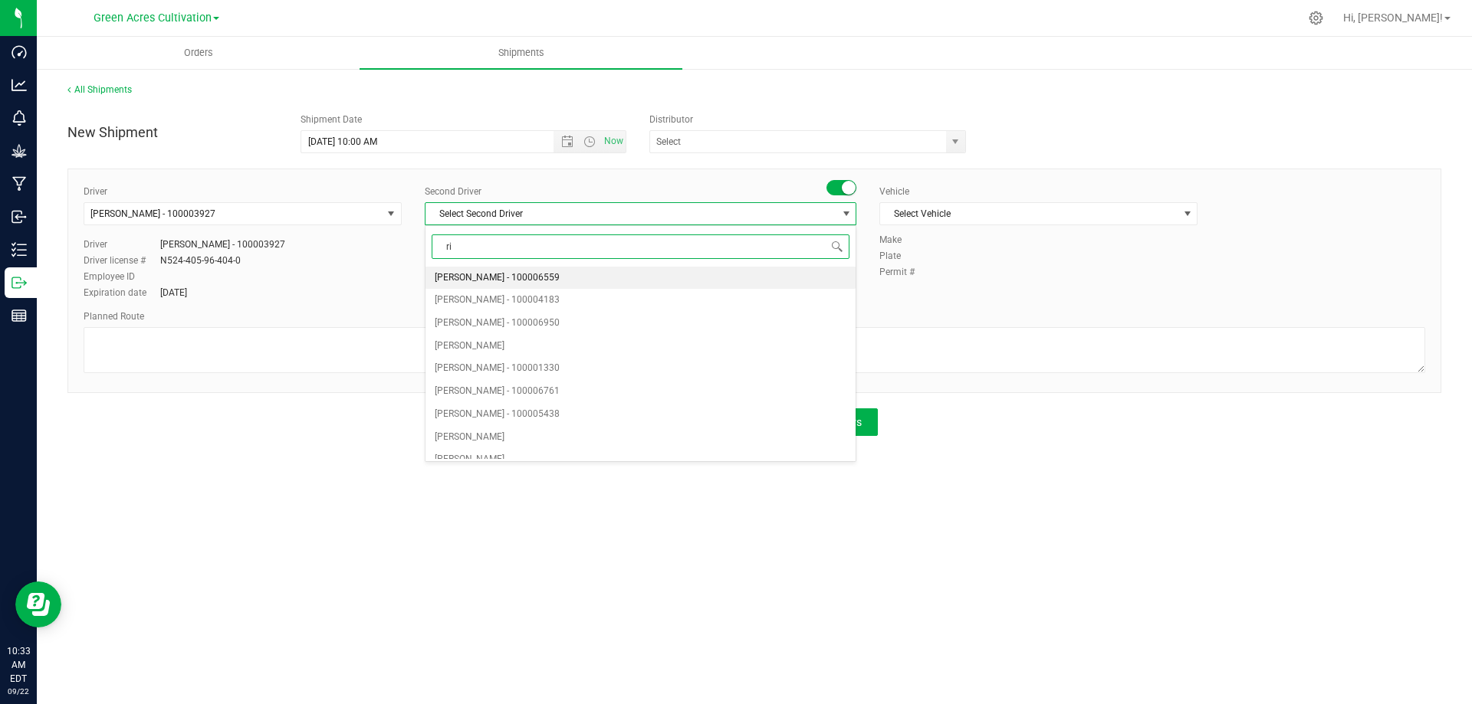
type input "ric"
click at [620, 478] on li "[PERSON_NAME] [PERSON_NAME] - 100005535" at bounding box center [640, 482] width 430 height 23
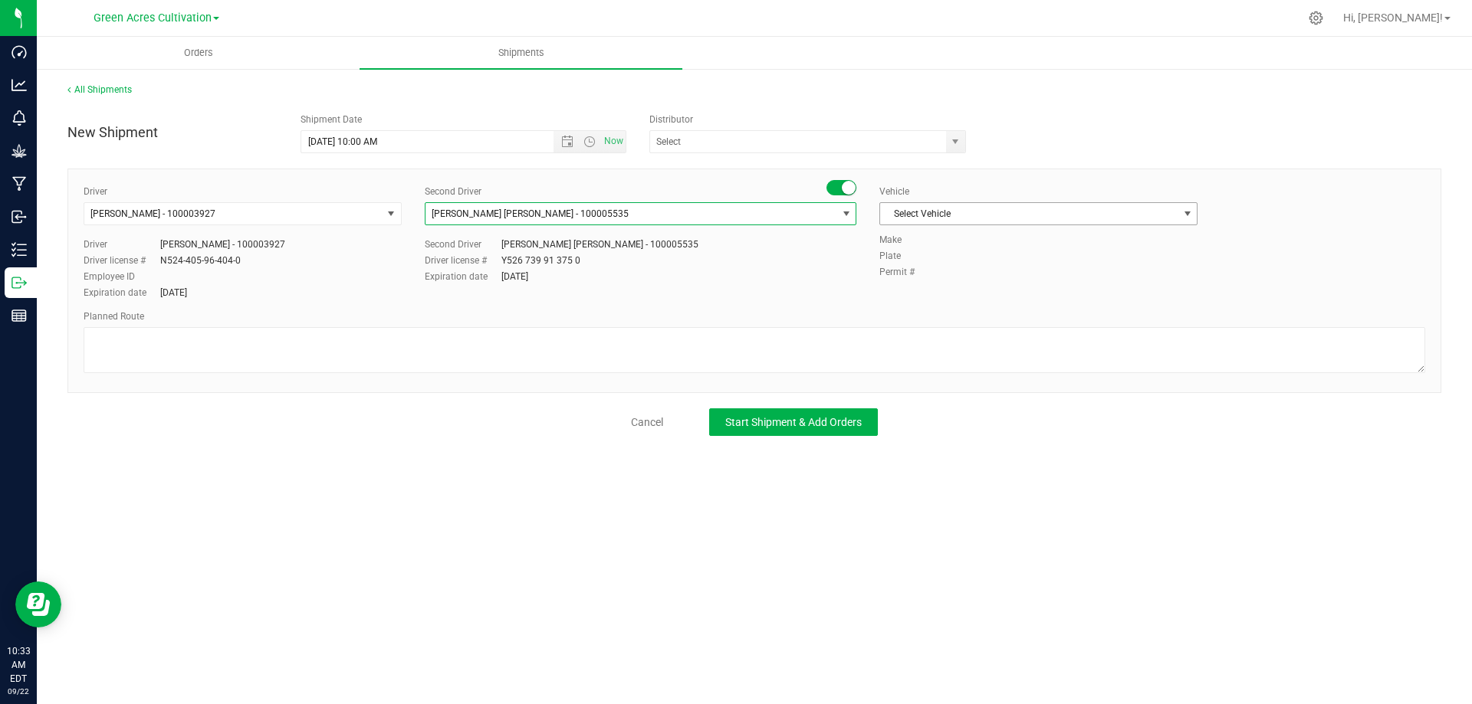
click at [1003, 212] on span "Select Vehicle" at bounding box center [1028, 213] width 297 height 21
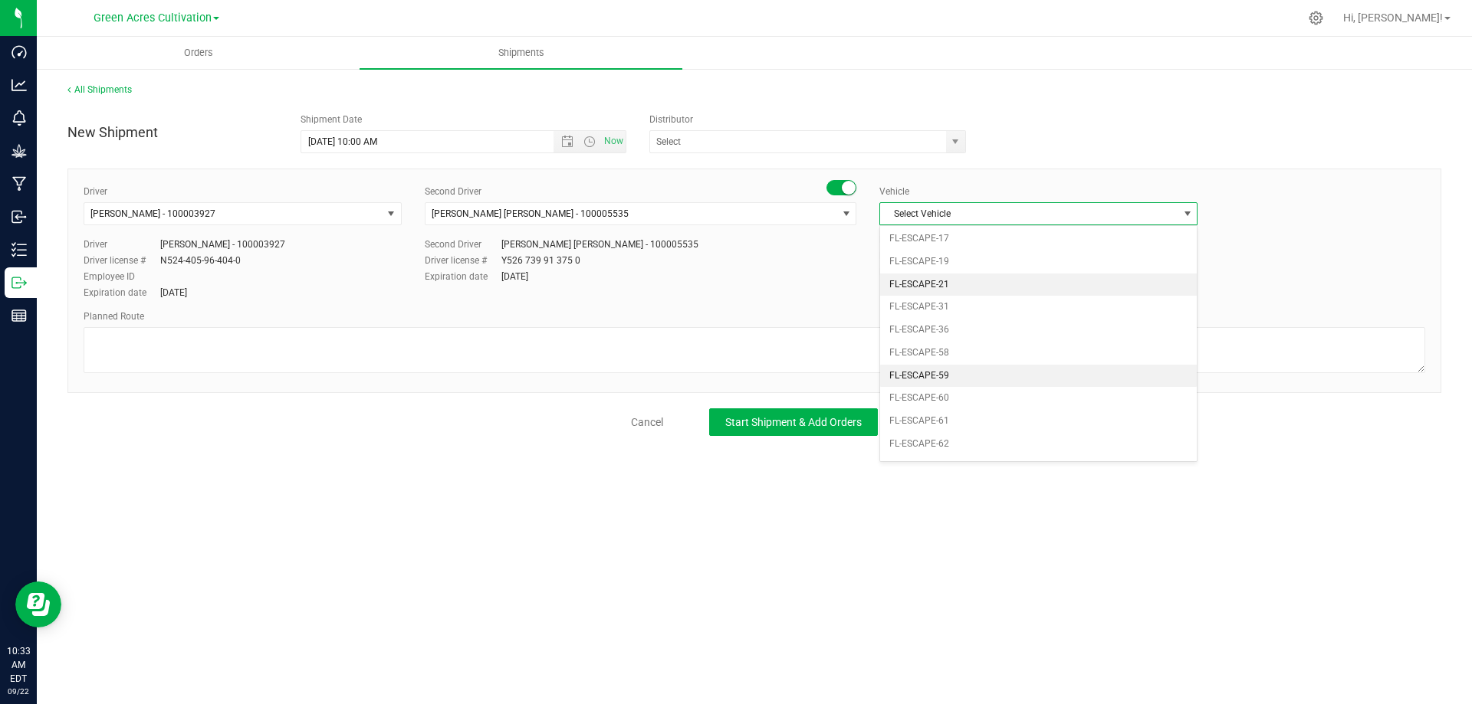
scroll to position [261, 0]
click at [987, 387] on li "FL-F-650-01" at bounding box center [1038, 389] width 317 height 23
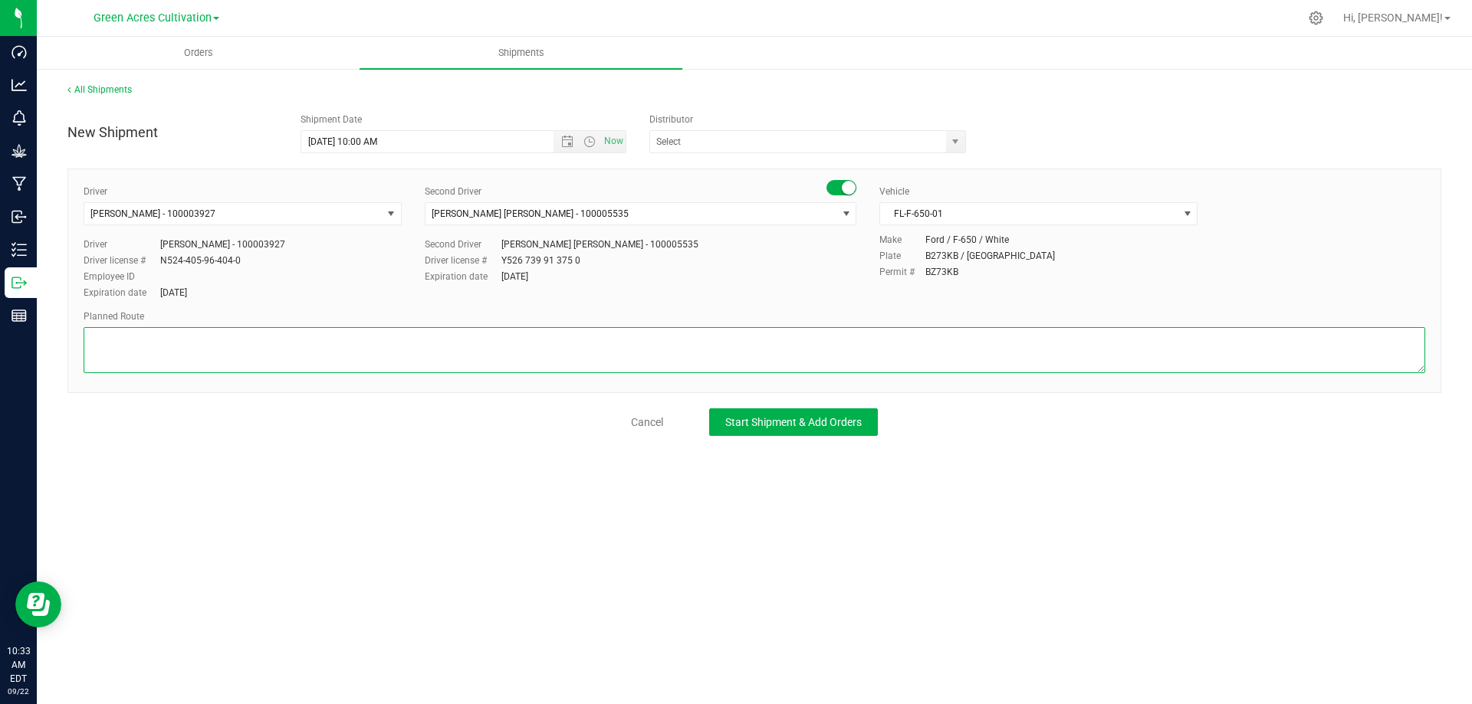
click at [281, 363] on textarea at bounding box center [755, 350] width 1342 height 46
type textarea "GA Cultivation to SN Cultivation"
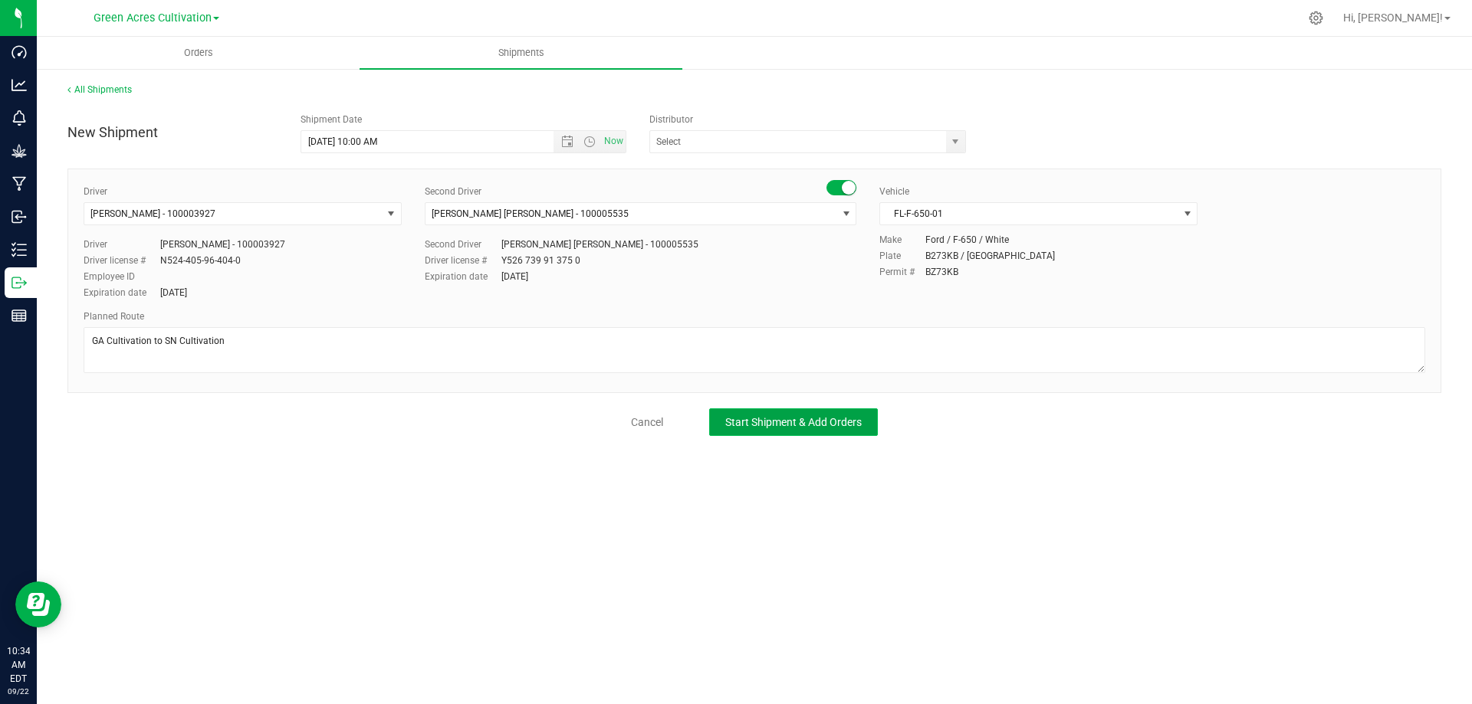
click at [800, 429] on span "Start Shipment & Add Orders" at bounding box center [793, 422] width 136 height 12
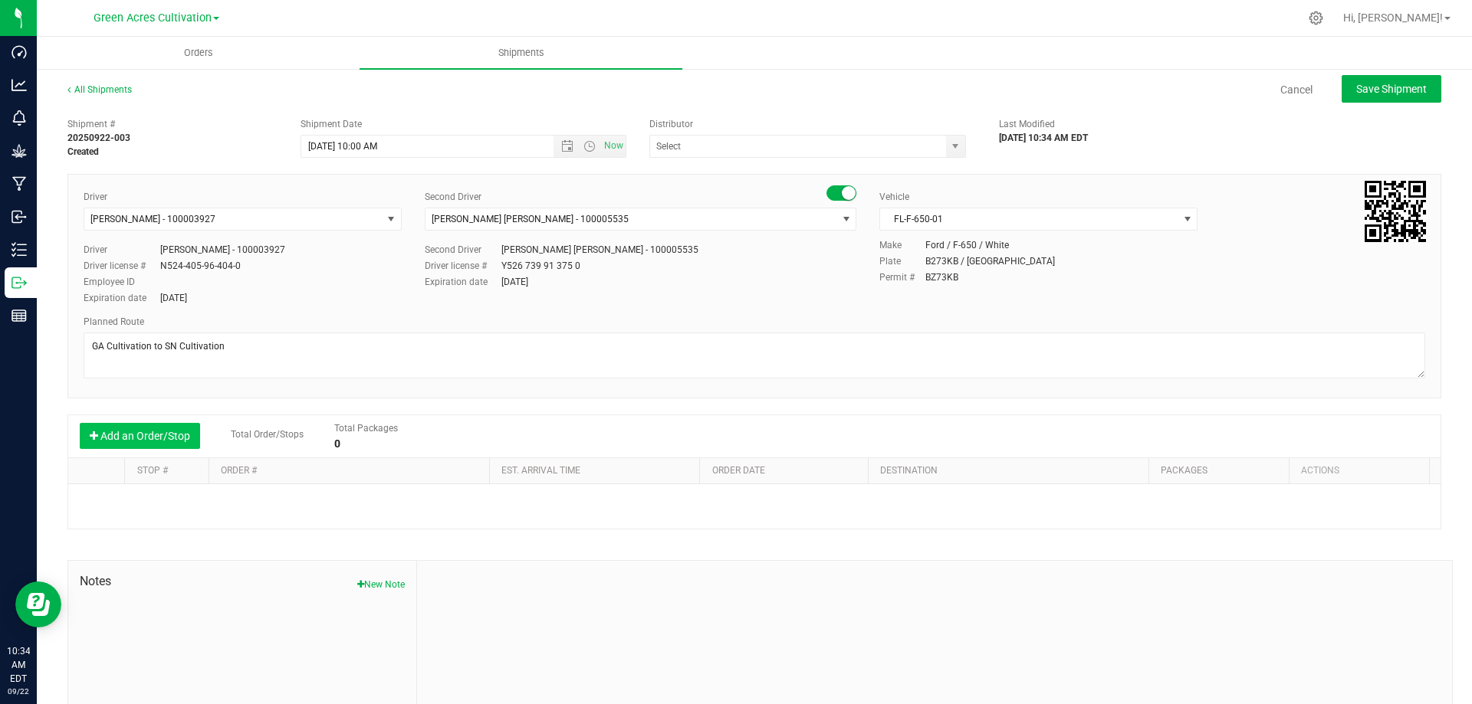
click at [120, 432] on button "Add an Order/Stop" at bounding box center [140, 436] width 120 height 26
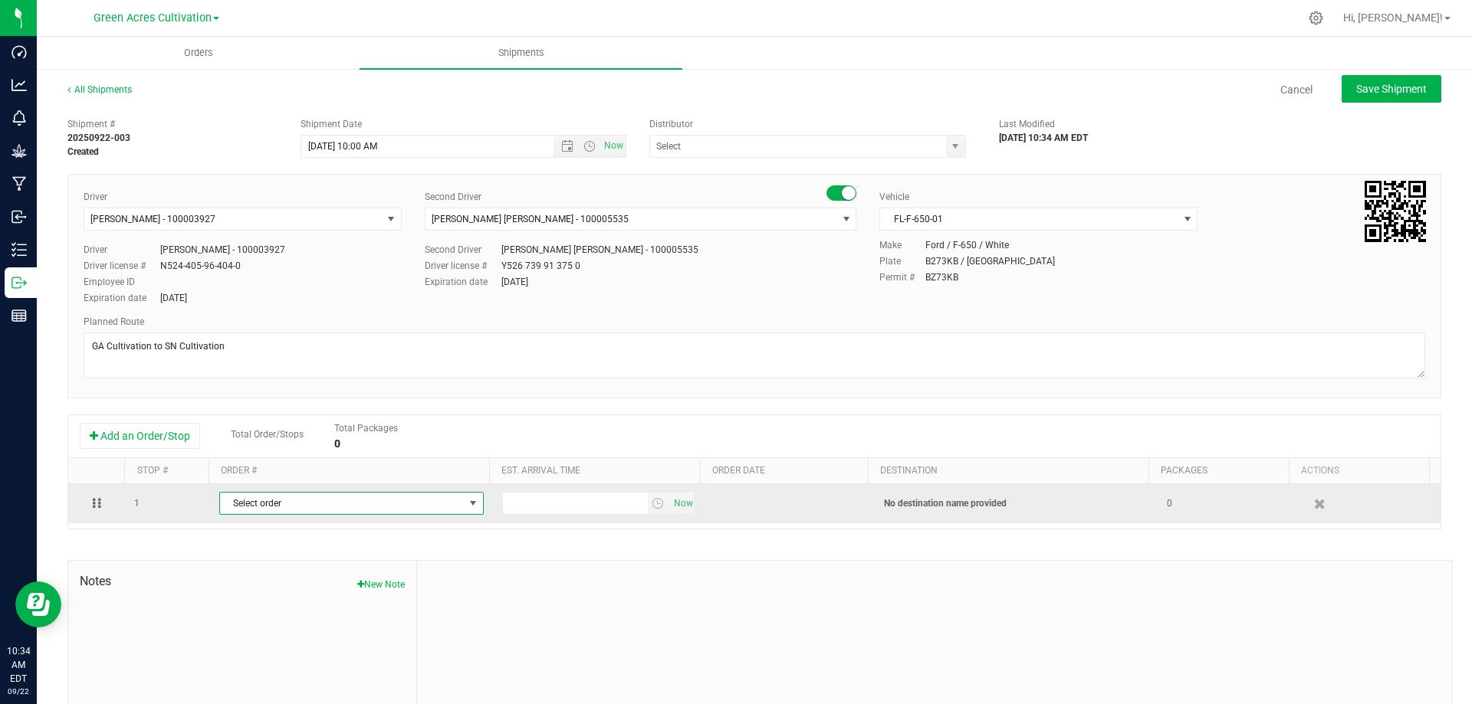
click at [333, 504] on span "Select order" at bounding box center [342, 503] width 244 height 21
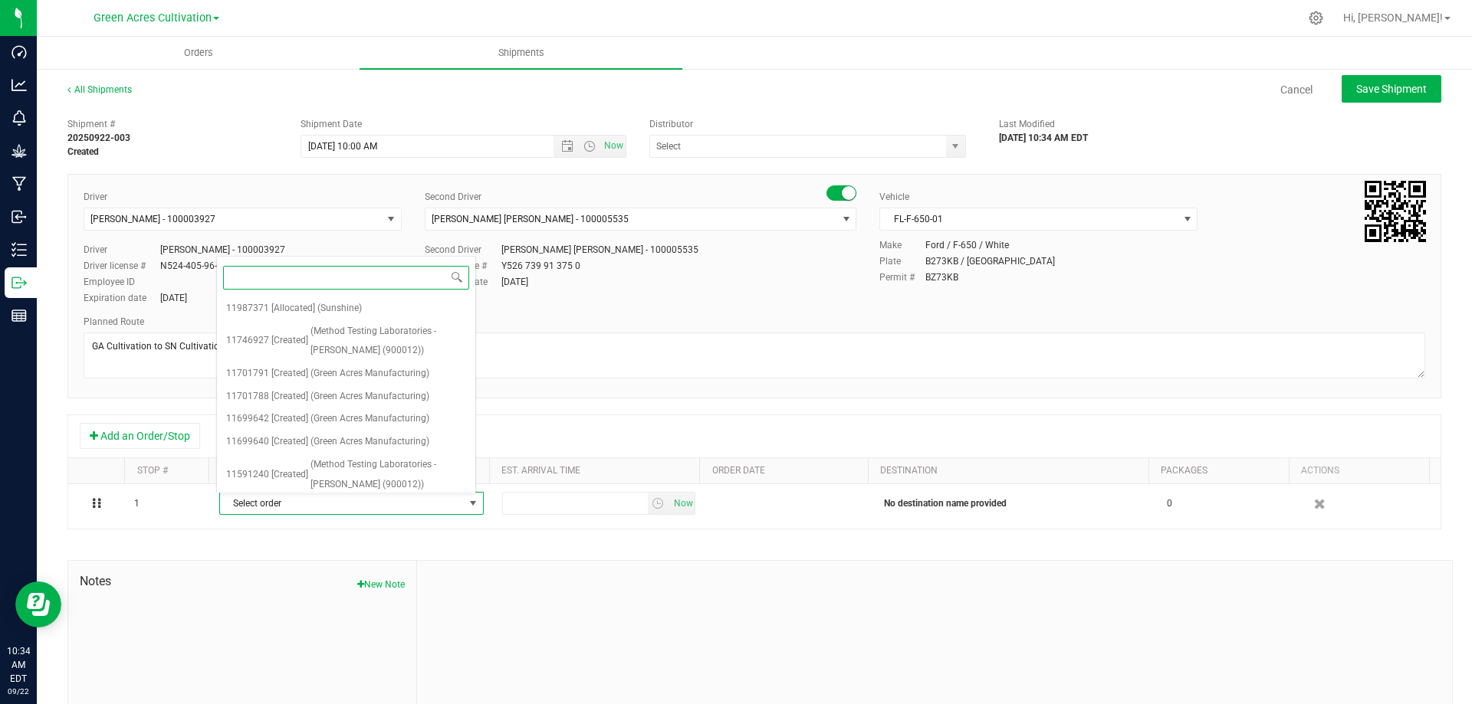
paste input "11987371"
type input "11987371"
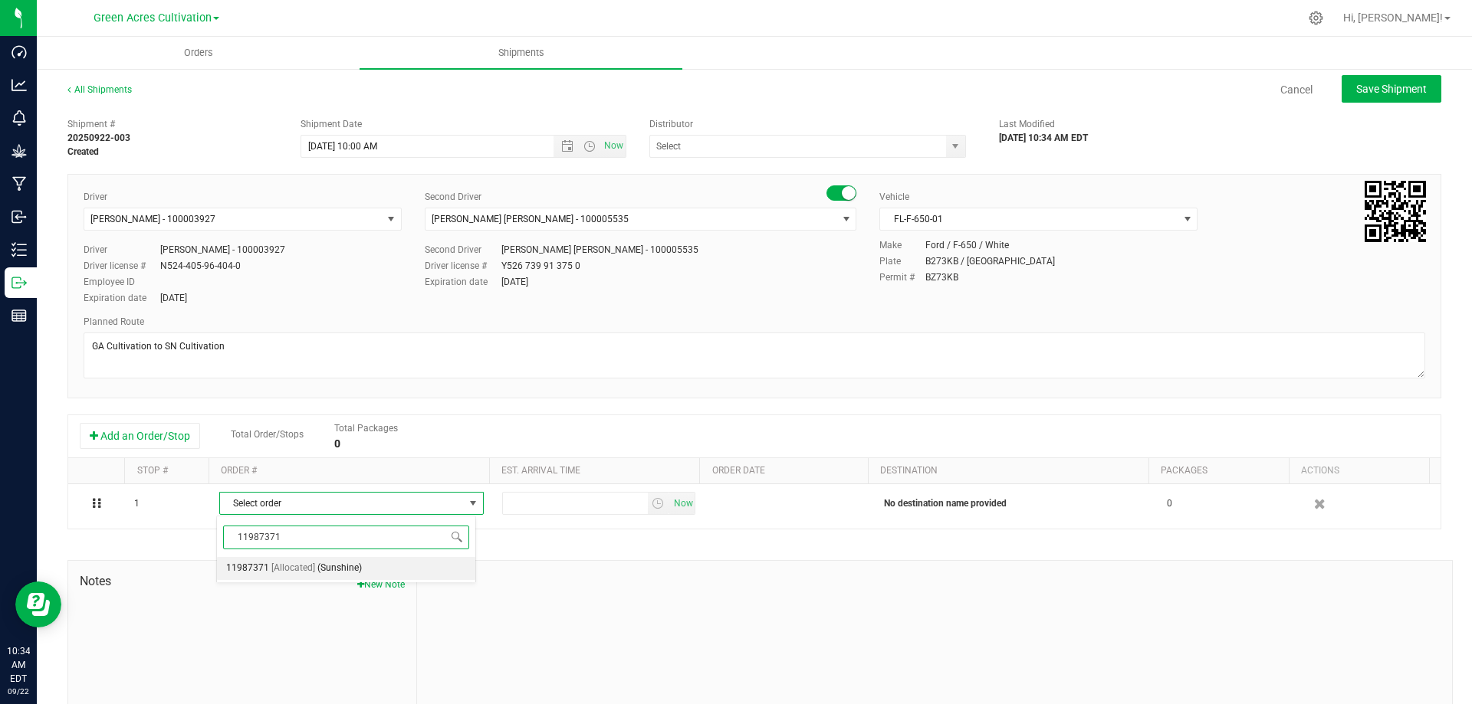
click at [410, 569] on li "11987371 [Allocated] (Sunshine)" at bounding box center [346, 568] width 258 height 23
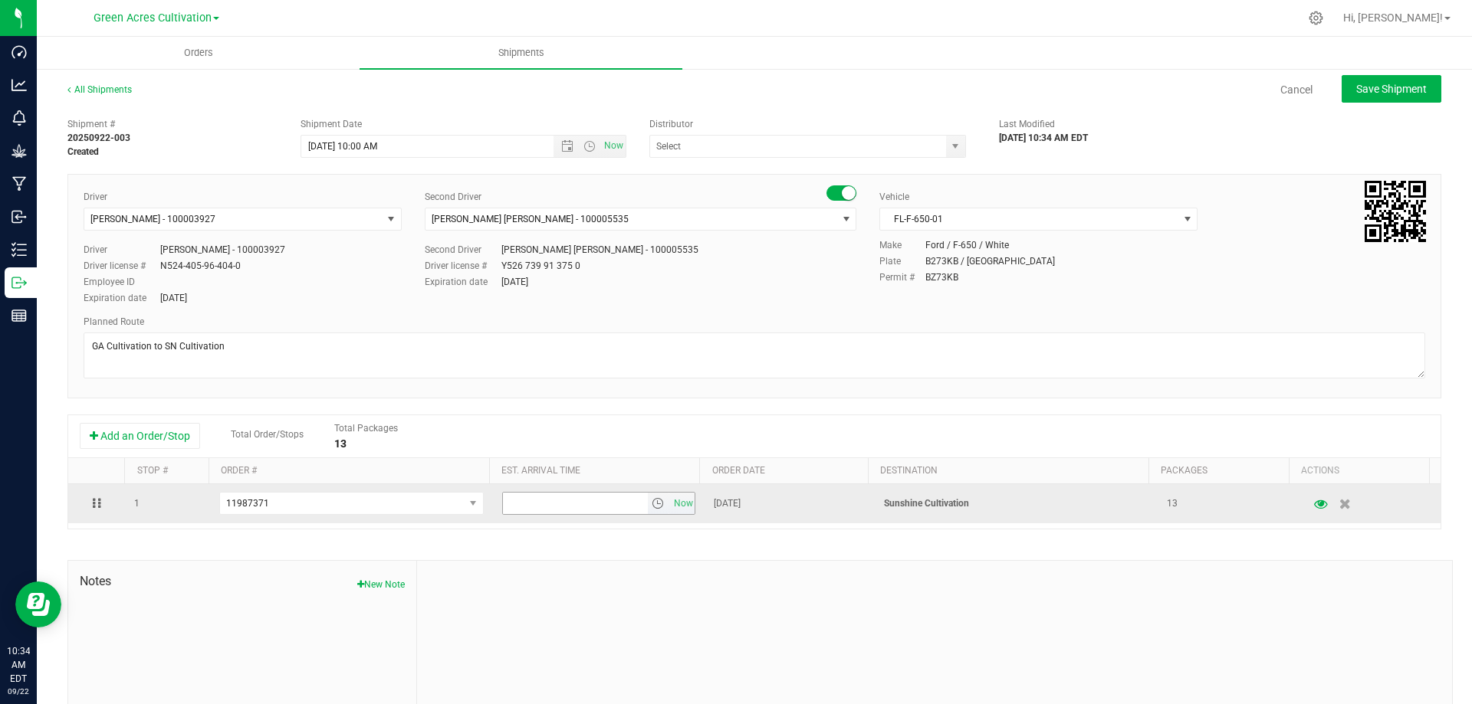
click at [652, 500] on span "select" at bounding box center [658, 504] width 12 height 12
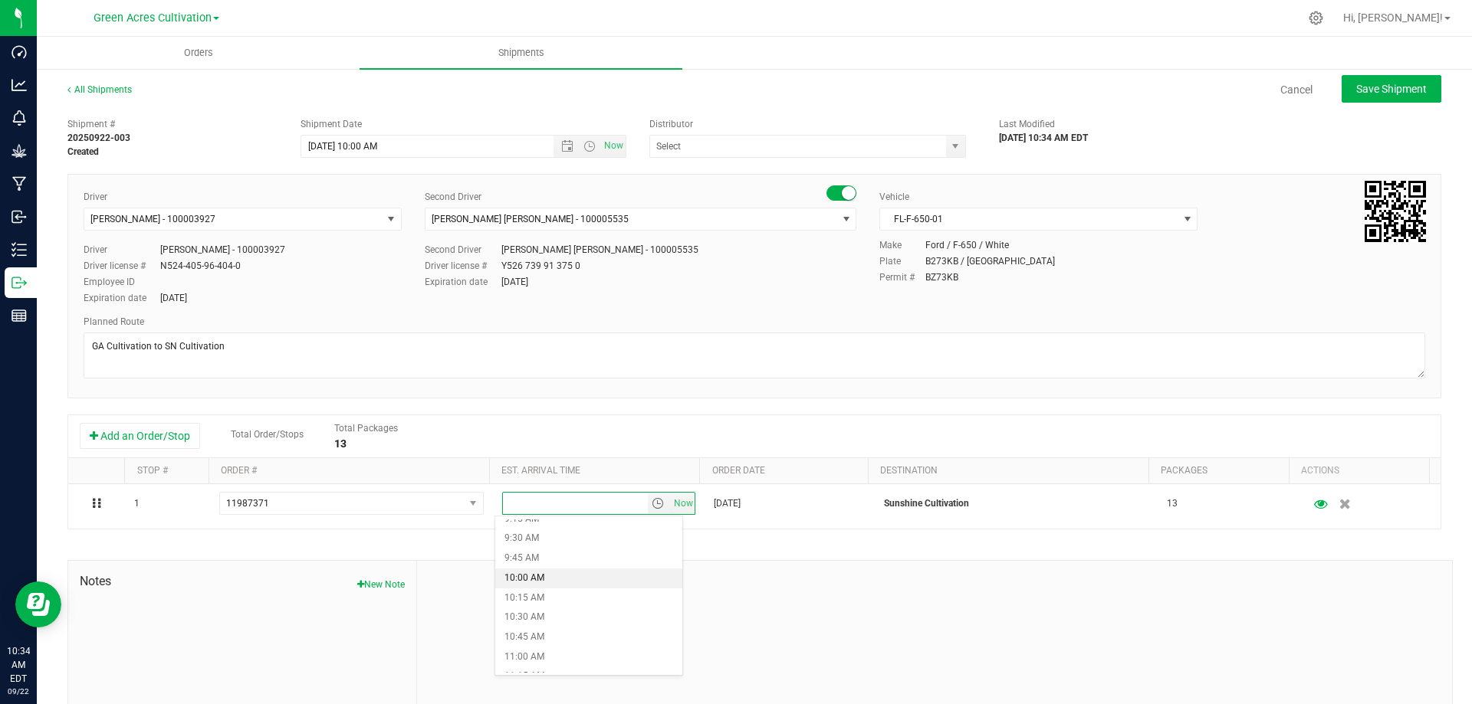
scroll to position [767, 0]
click at [599, 625] on li "11:00 AM" at bounding box center [588, 630] width 187 height 20
click at [1397, 80] on button "Save Shipment" at bounding box center [1392, 89] width 100 height 28
type input "[DATE] 2:00 PM"
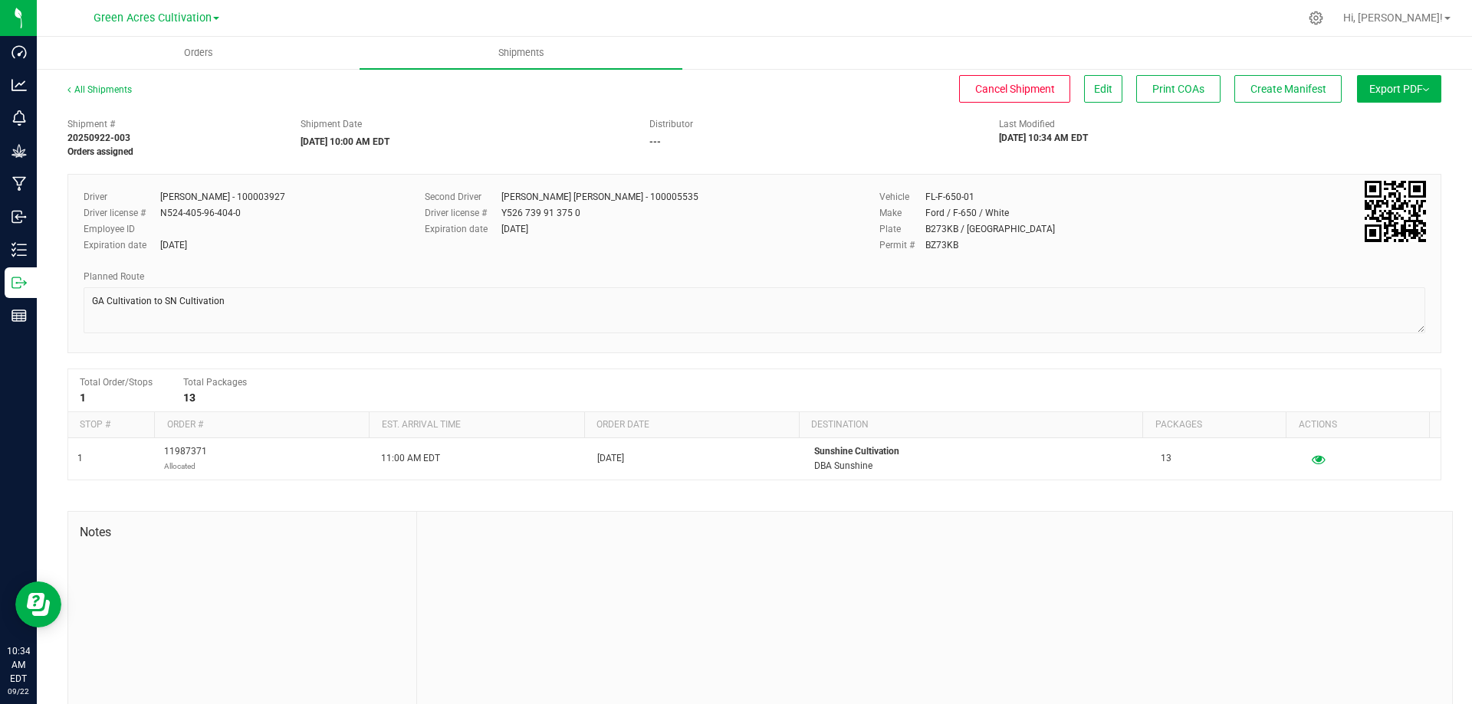
click at [1397, 80] on button "Export PDF" at bounding box center [1399, 89] width 84 height 28
click at [1399, 118] on span "Manifest by Package ID" at bounding box center [1376, 122] width 97 height 11
click at [1305, 88] on span "Create Manifest" at bounding box center [1288, 89] width 76 height 12
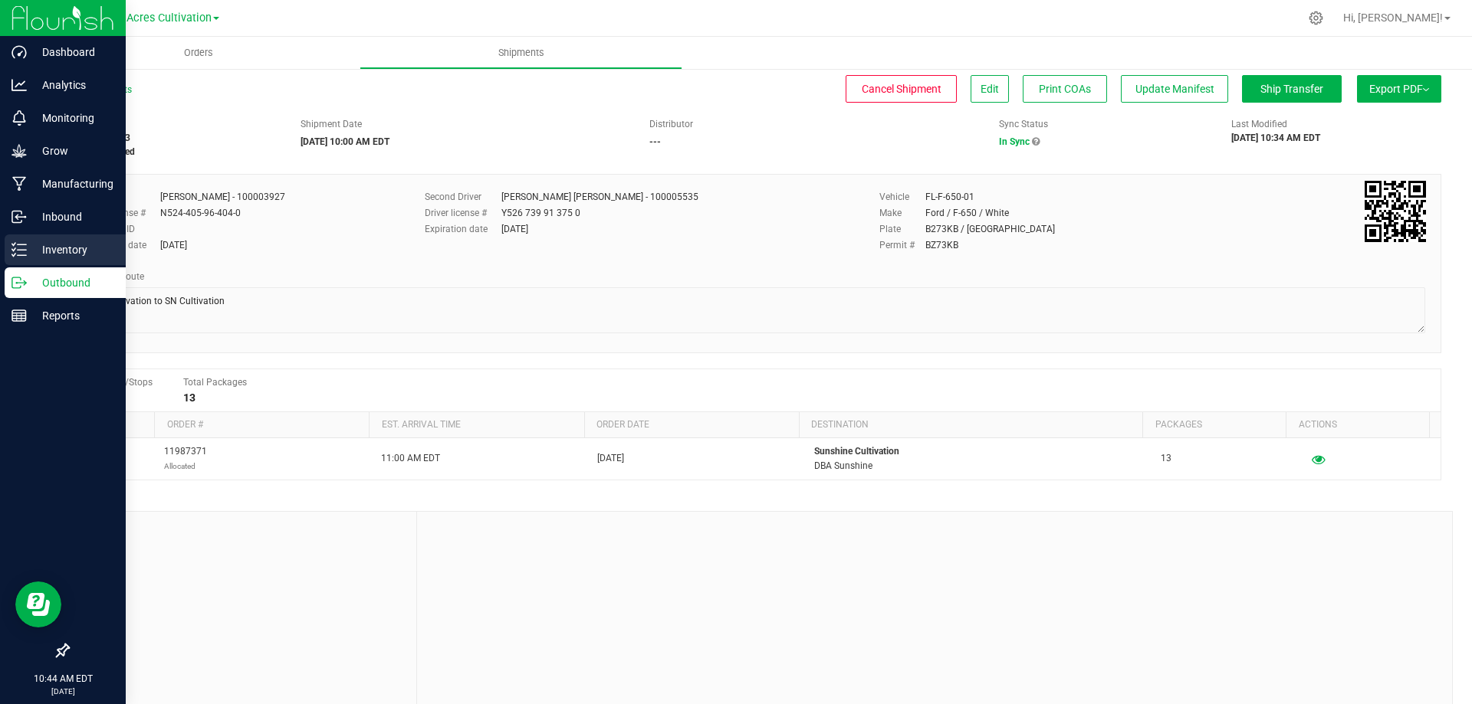
click at [64, 251] on p "Inventory" at bounding box center [73, 250] width 92 height 18
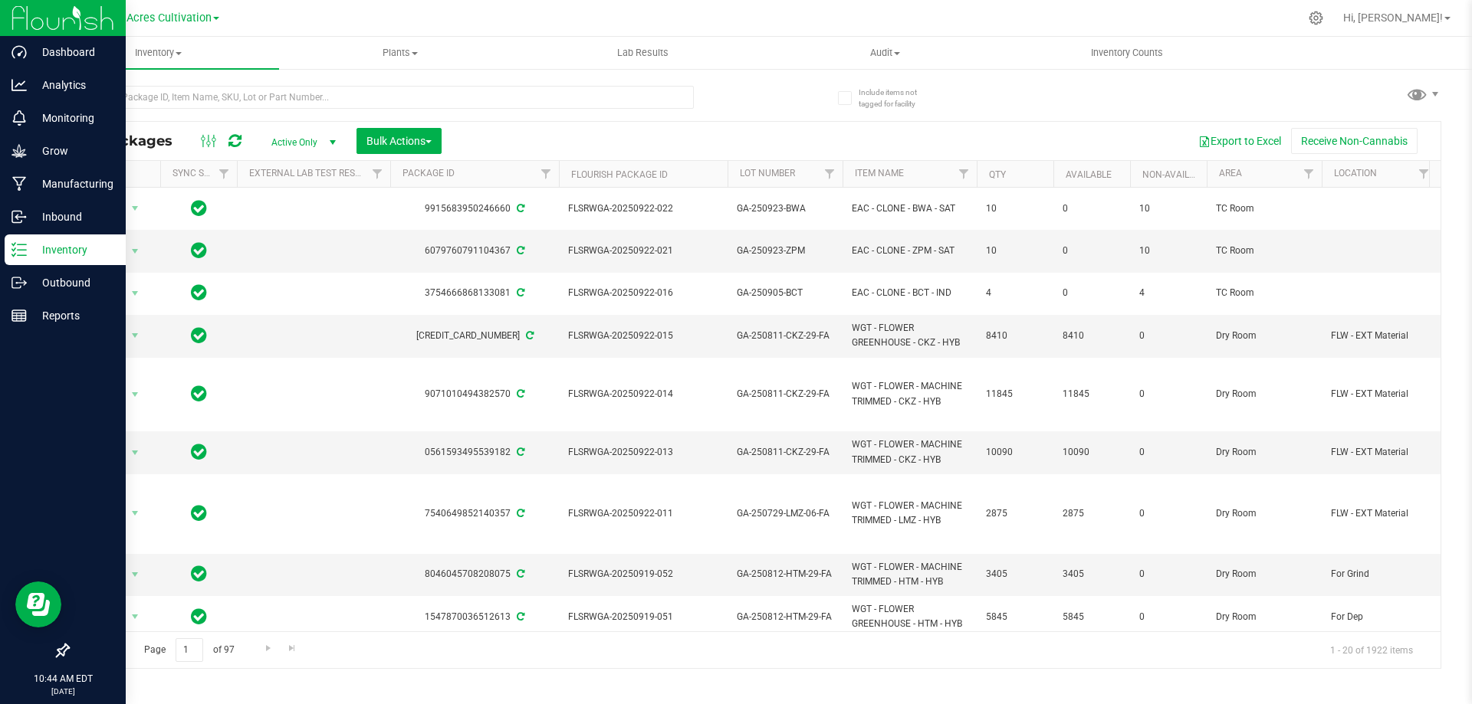
click at [768, 97] on div "All Packages Active Only Active Only Lab Samples Locked All External Internal B…" at bounding box center [754, 370] width 1374 height 598
click at [233, 96] on input "text" at bounding box center [380, 97] width 626 height 23
click at [68, 283] on p "Outbound" at bounding box center [73, 283] width 92 height 18
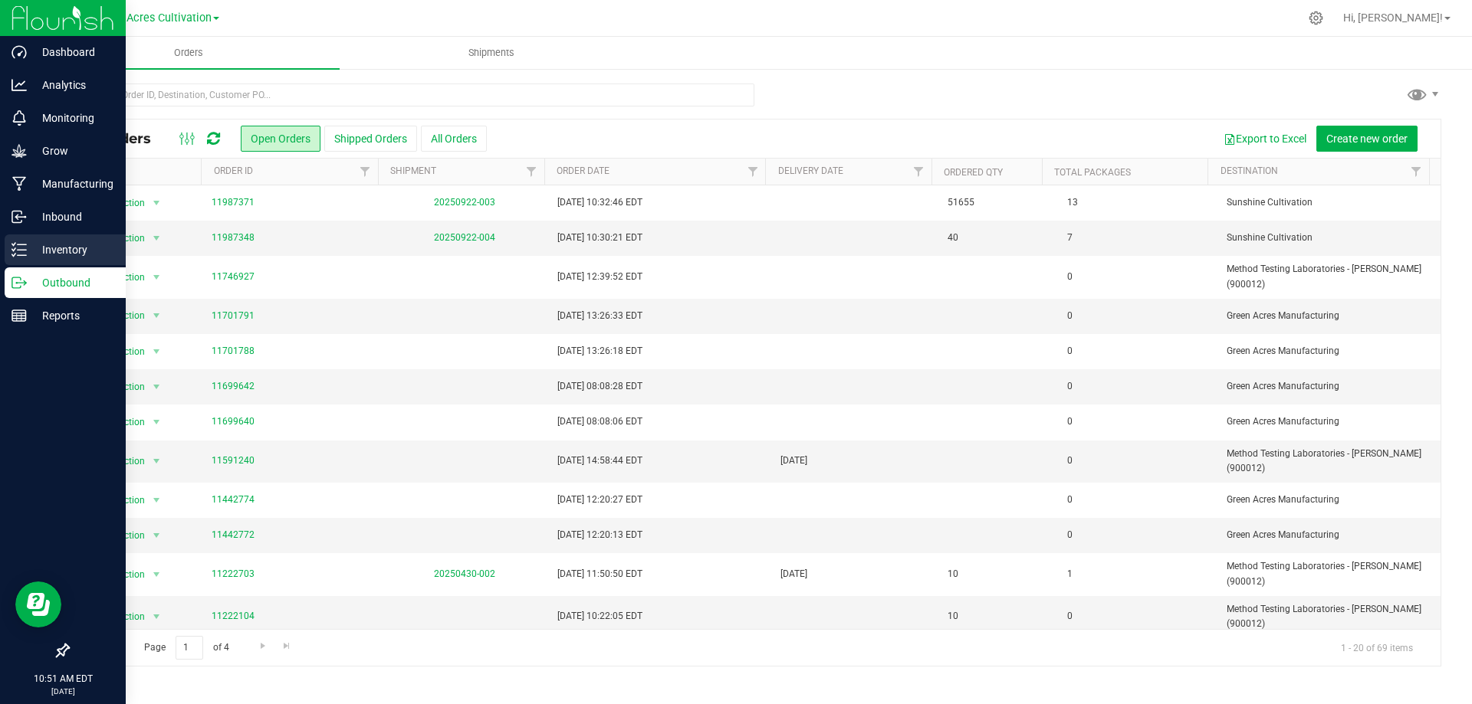
click at [87, 244] on p "Inventory" at bounding box center [73, 250] width 92 height 18
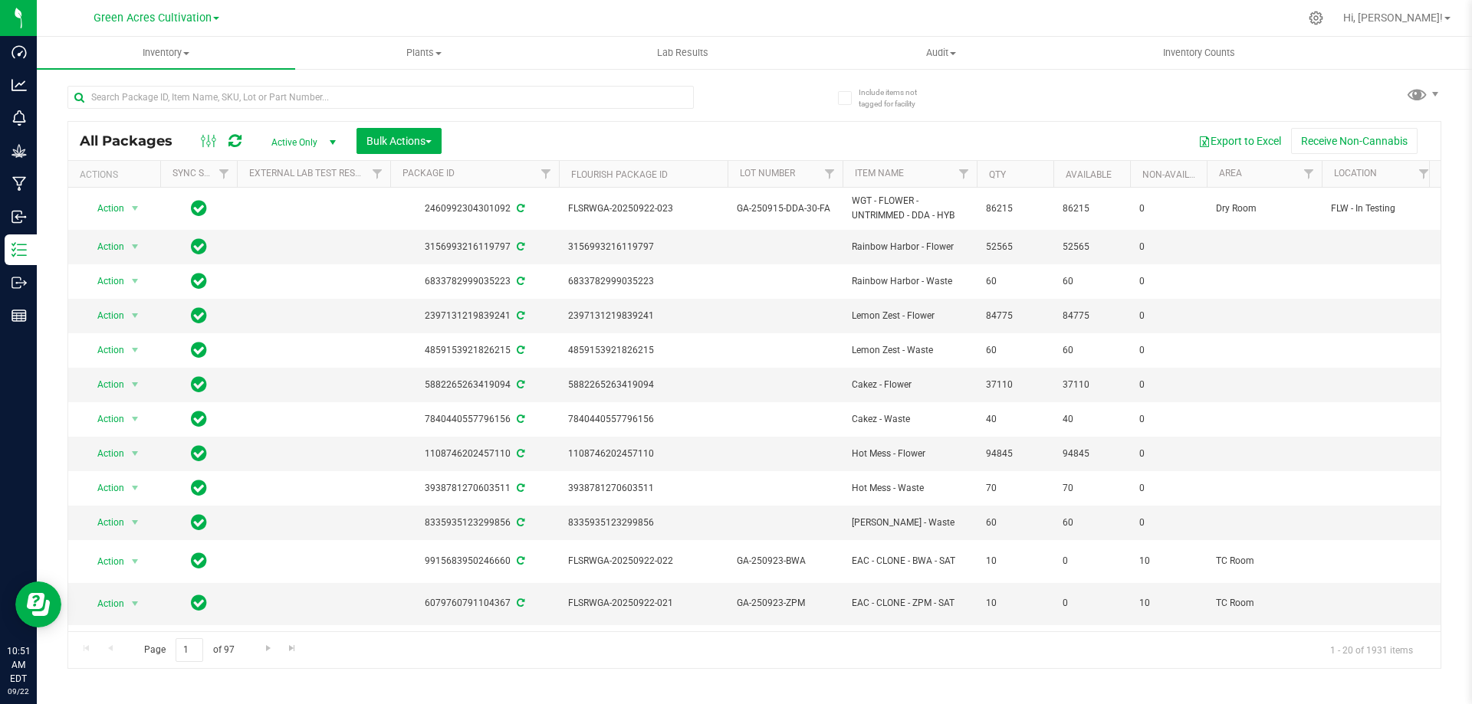
click at [780, 95] on div "All Packages Active Only Active Only Lab Samples Locked All External Internal B…" at bounding box center [754, 370] width 1374 height 598
click at [198, 104] on input "text" at bounding box center [380, 97] width 626 height 23
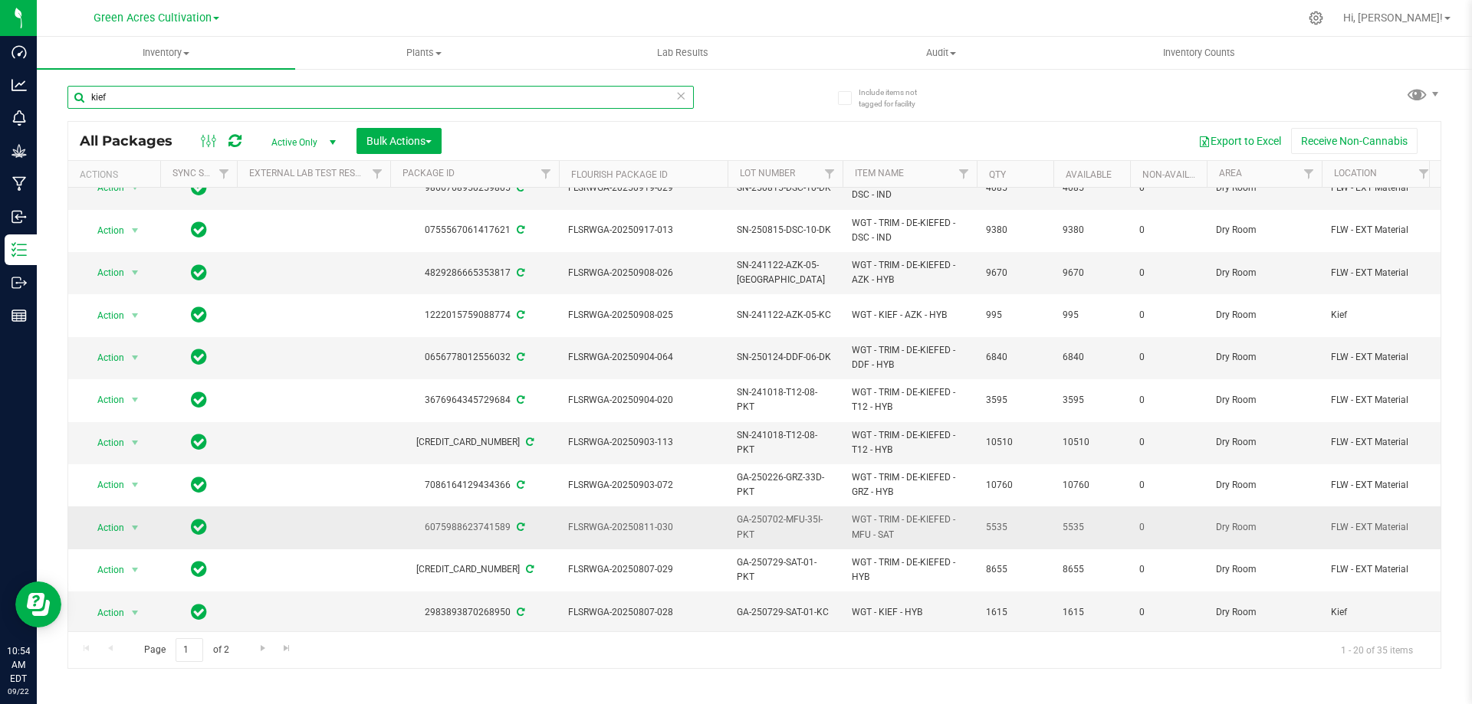
scroll to position [124, 0]
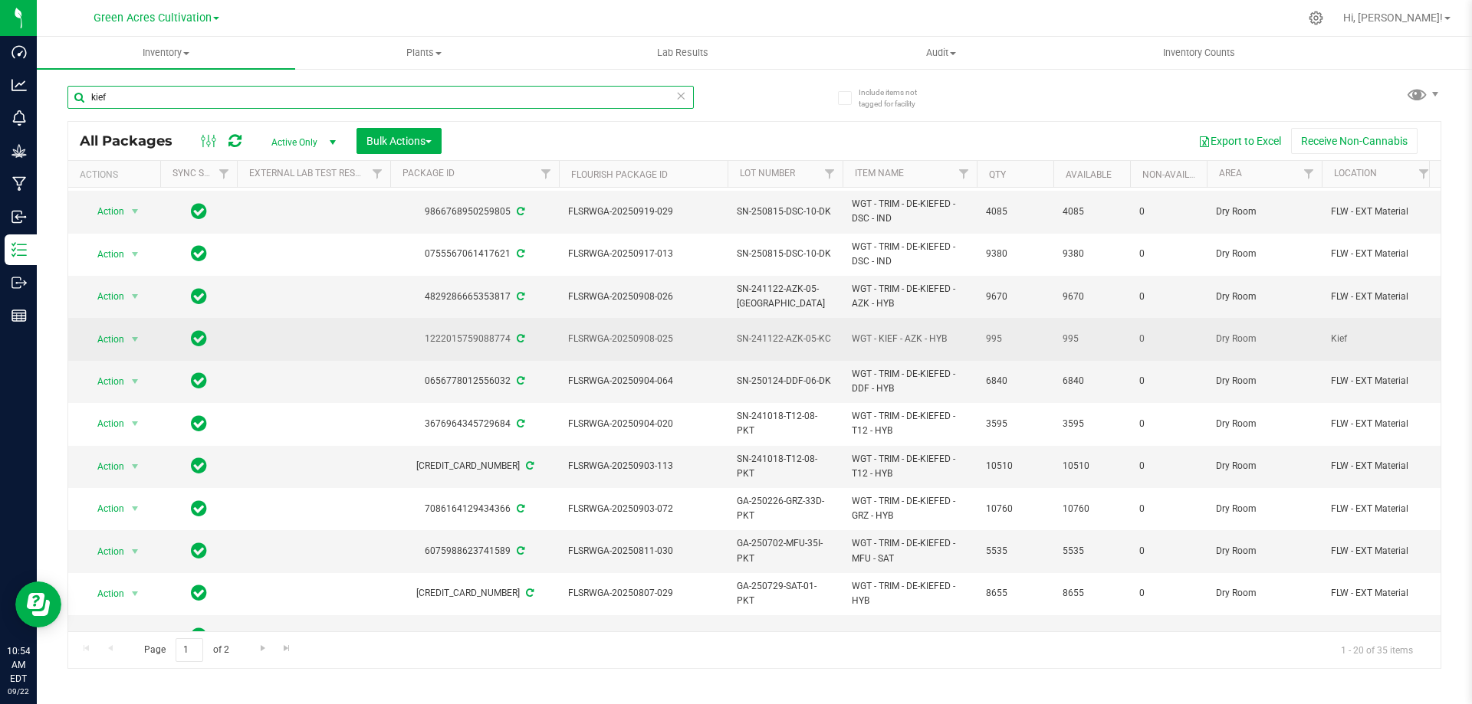
type input "kief"
click at [796, 332] on span "SN-241122-AZK-05-KC" at bounding box center [785, 339] width 97 height 15
click at [796, 327] on input "SN-241122-AZK-05-KC" at bounding box center [782, 339] width 110 height 24
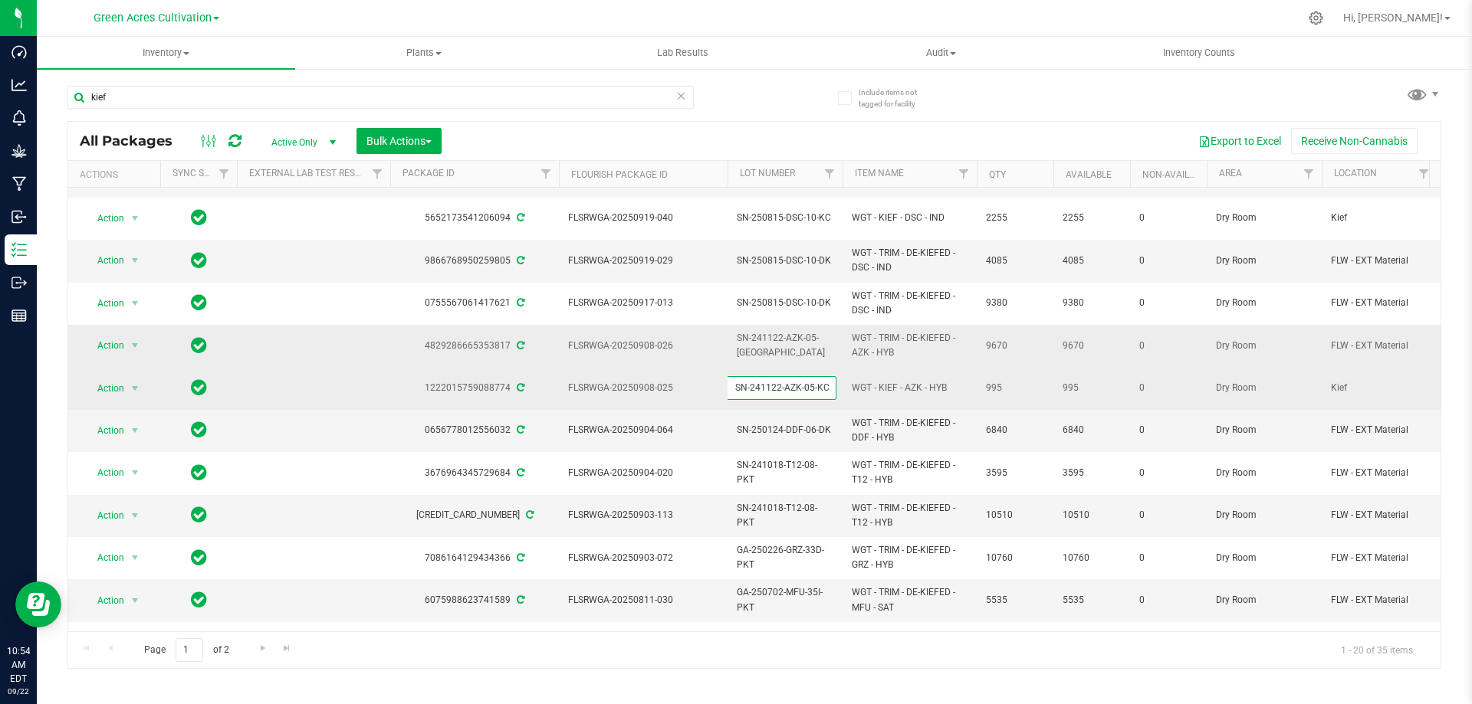
scroll to position [48, 0]
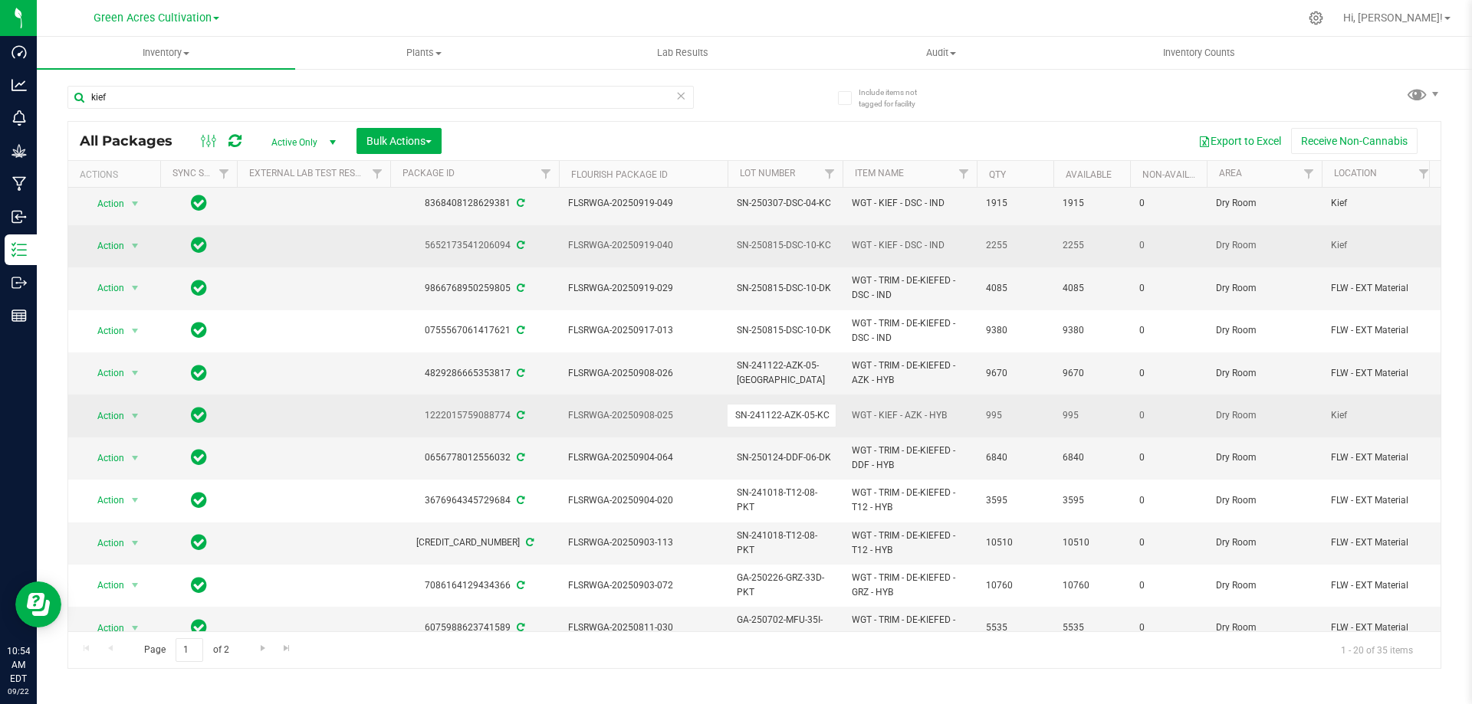
click at [786, 239] on span "SN-250815-DSC-10-KC" at bounding box center [785, 245] width 97 height 15
click at [786, 239] on input "SN-250815-DSC-10-KC" at bounding box center [782, 246] width 110 height 24
click at [894, 409] on span "WGT - KIEF - AZK - HYB" at bounding box center [910, 416] width 116 height 15
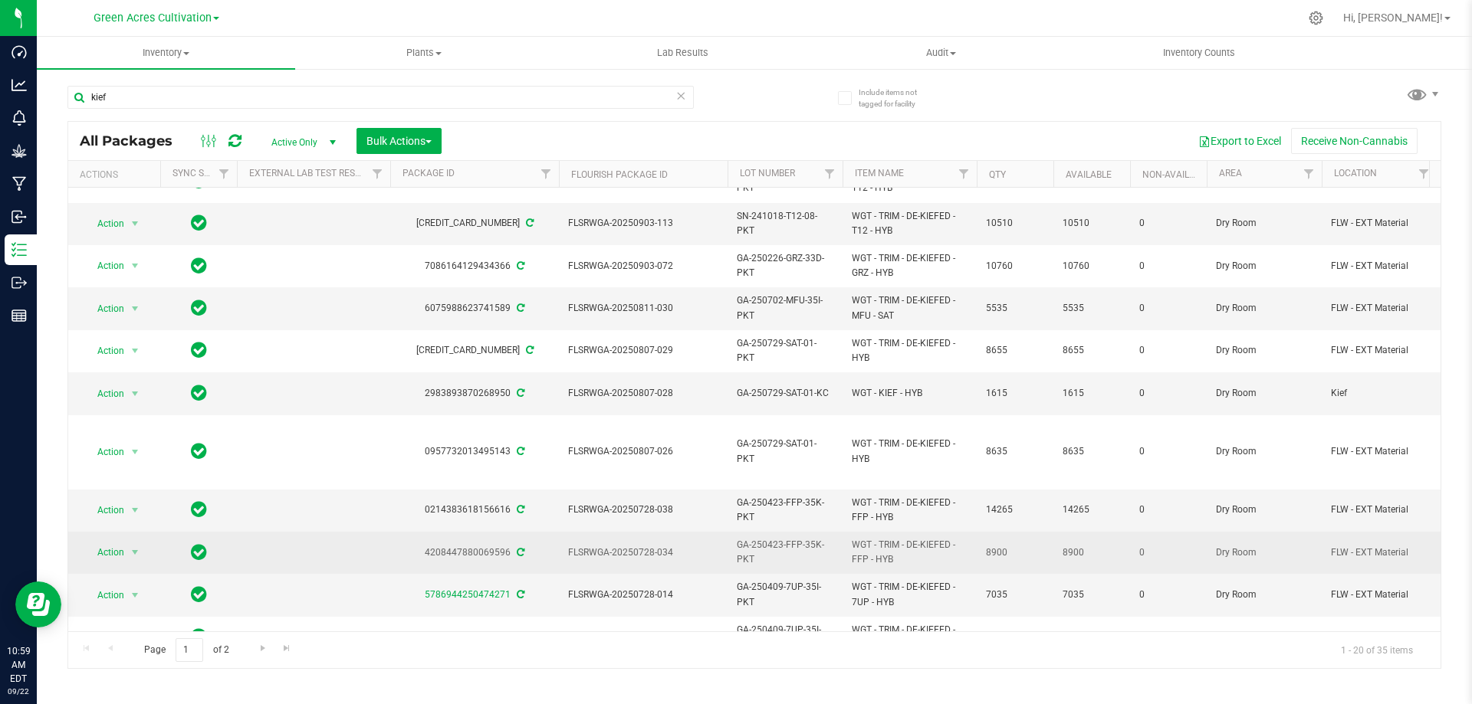
scroll to position [431, 0]
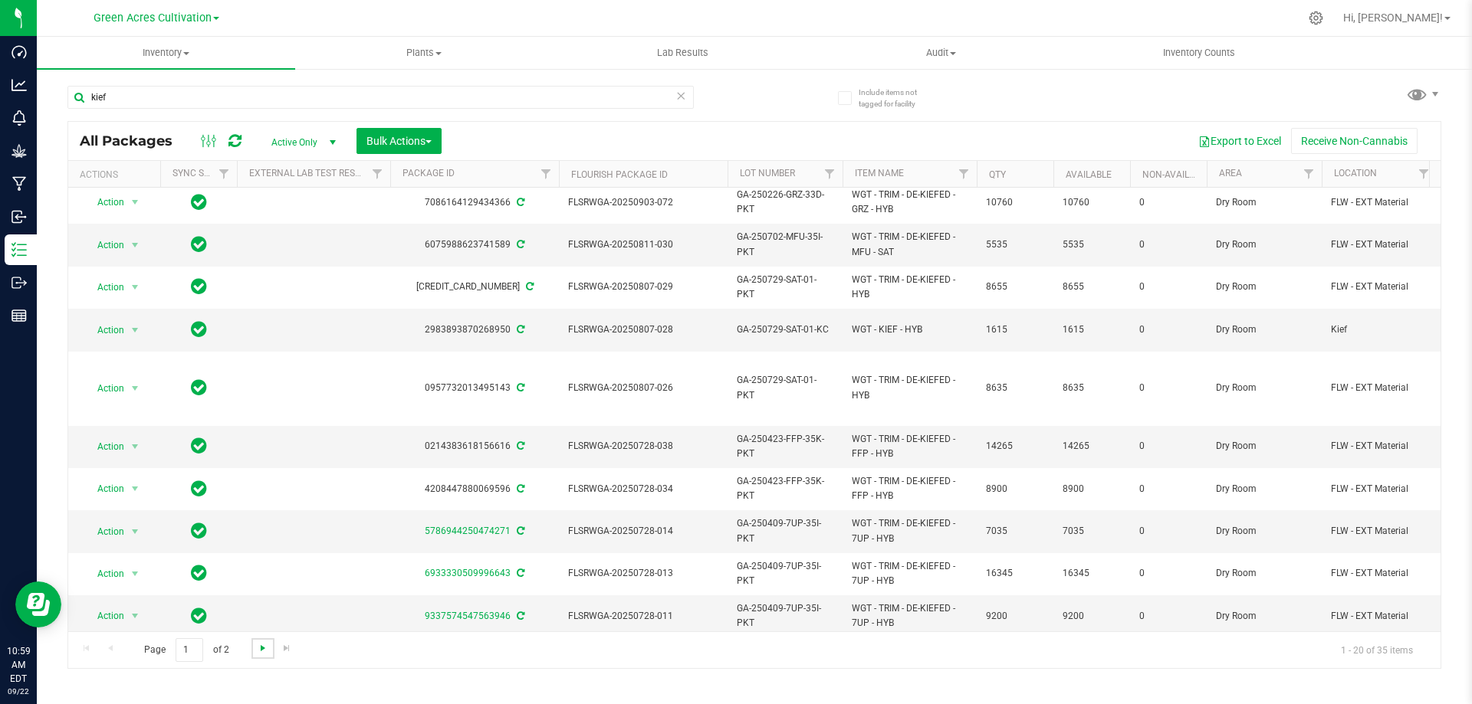
click at [260, 652] on span "Go to the next page" at bounding box center [263, 648] width 12 height 12
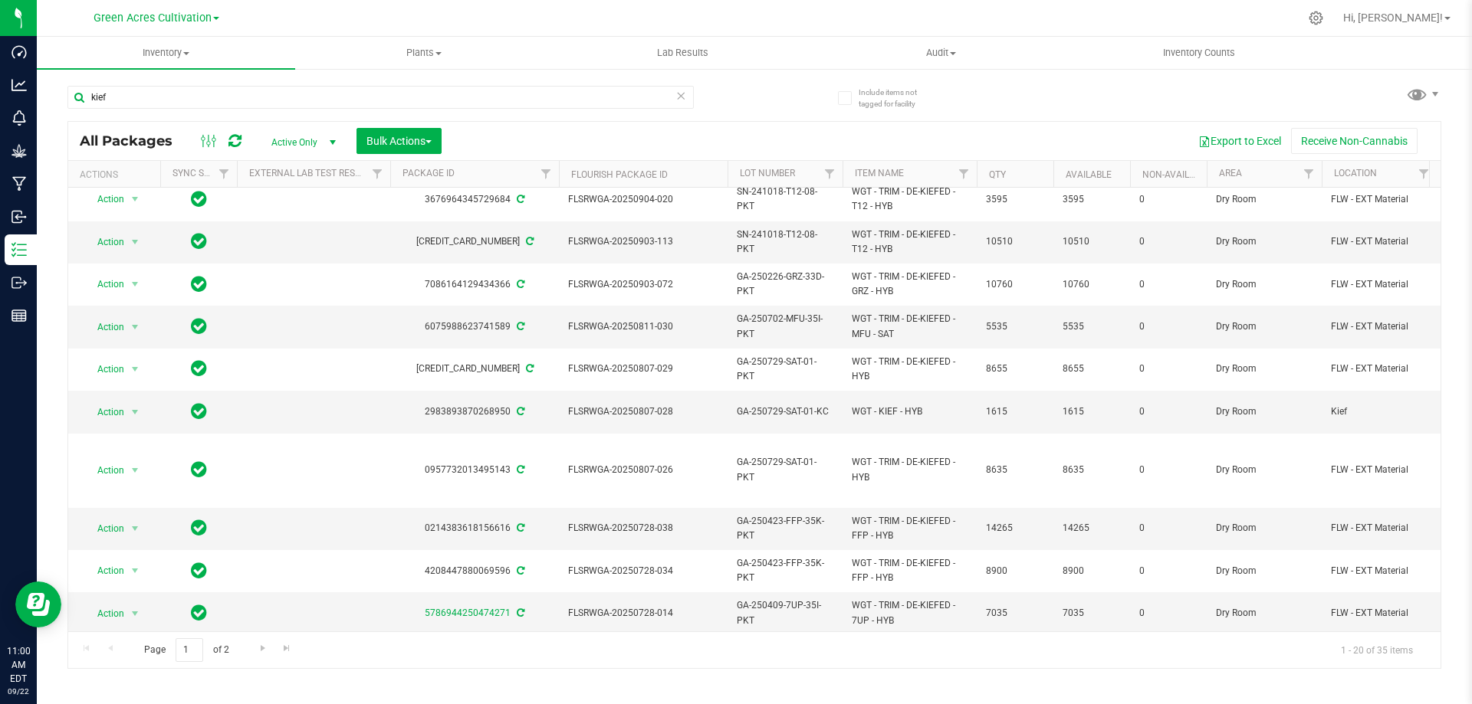
scroll to position [431, 0]
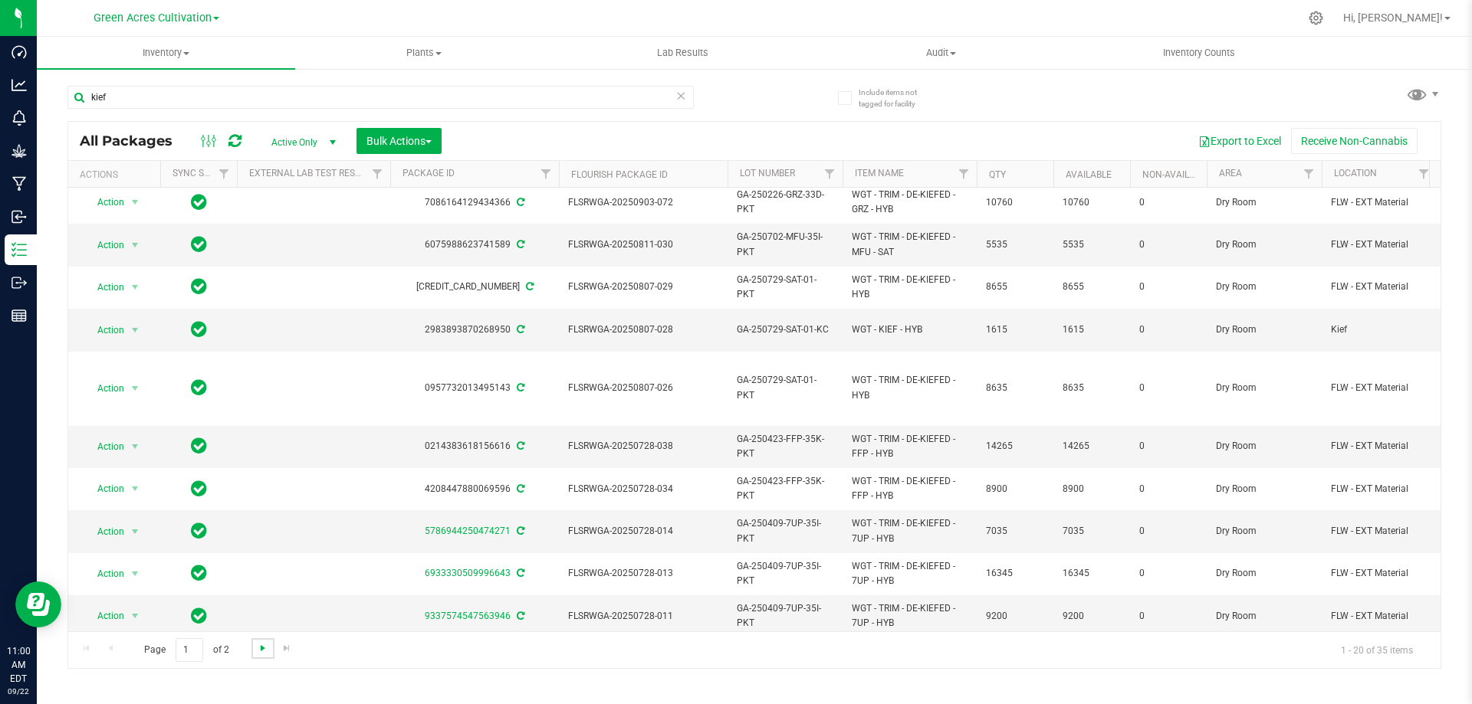
click at [262, 650] on span "Go to the next page" at bounding box center [263, 648] width 12 height 12
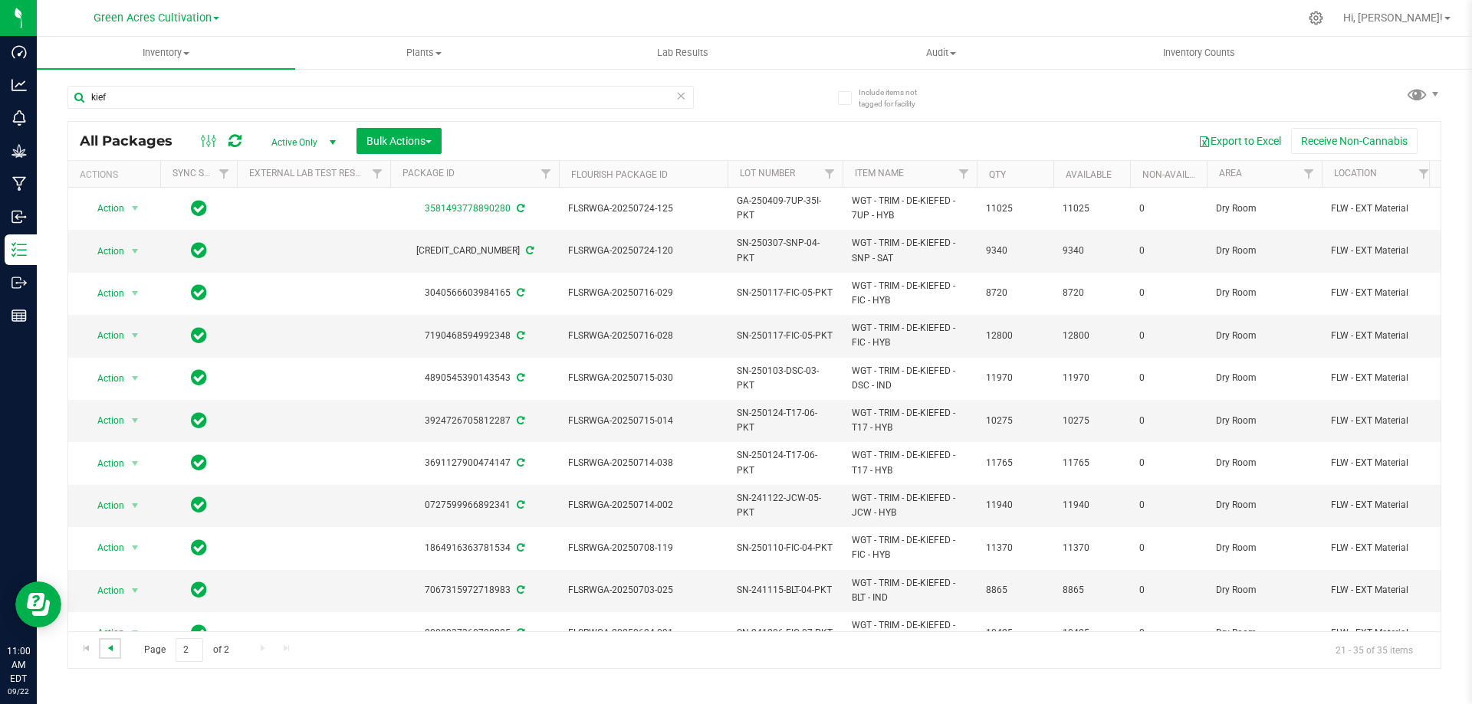
click at [104, 653] on span "Go to the previous page" at bounding box center [110, 648] width 12 height 12
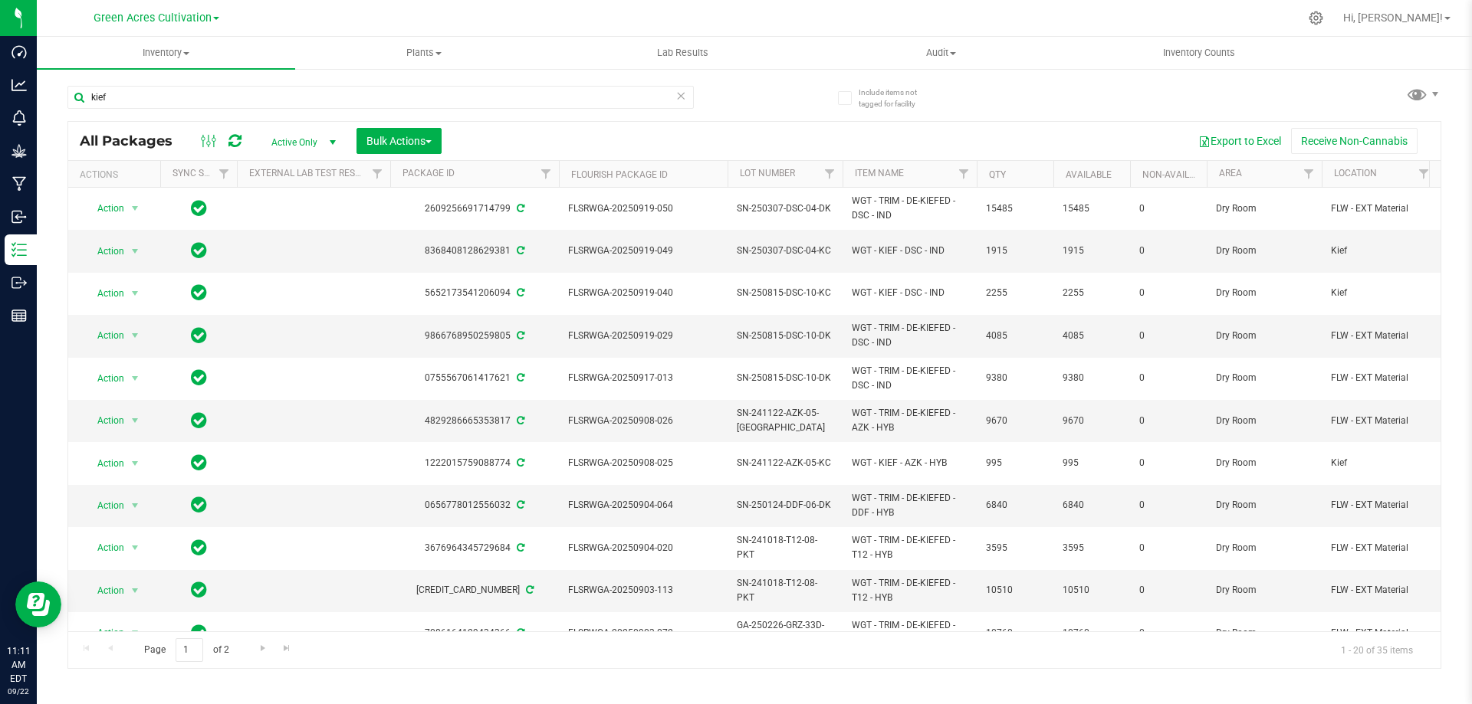
drag, startPoint x: 747, startPoint y: 103, endPoint x: 751, endPoint y: 83, distance: 20.3
click at [747, 103] on div "kief" at bounding box center [410, 96] width 687 height 49
click at [665, 100] on input "kief" at bounding box center [380, 97] width 626 height 23
click at [664, 99] on input "kief" at bounding box center [380, 97] width 626 height 23
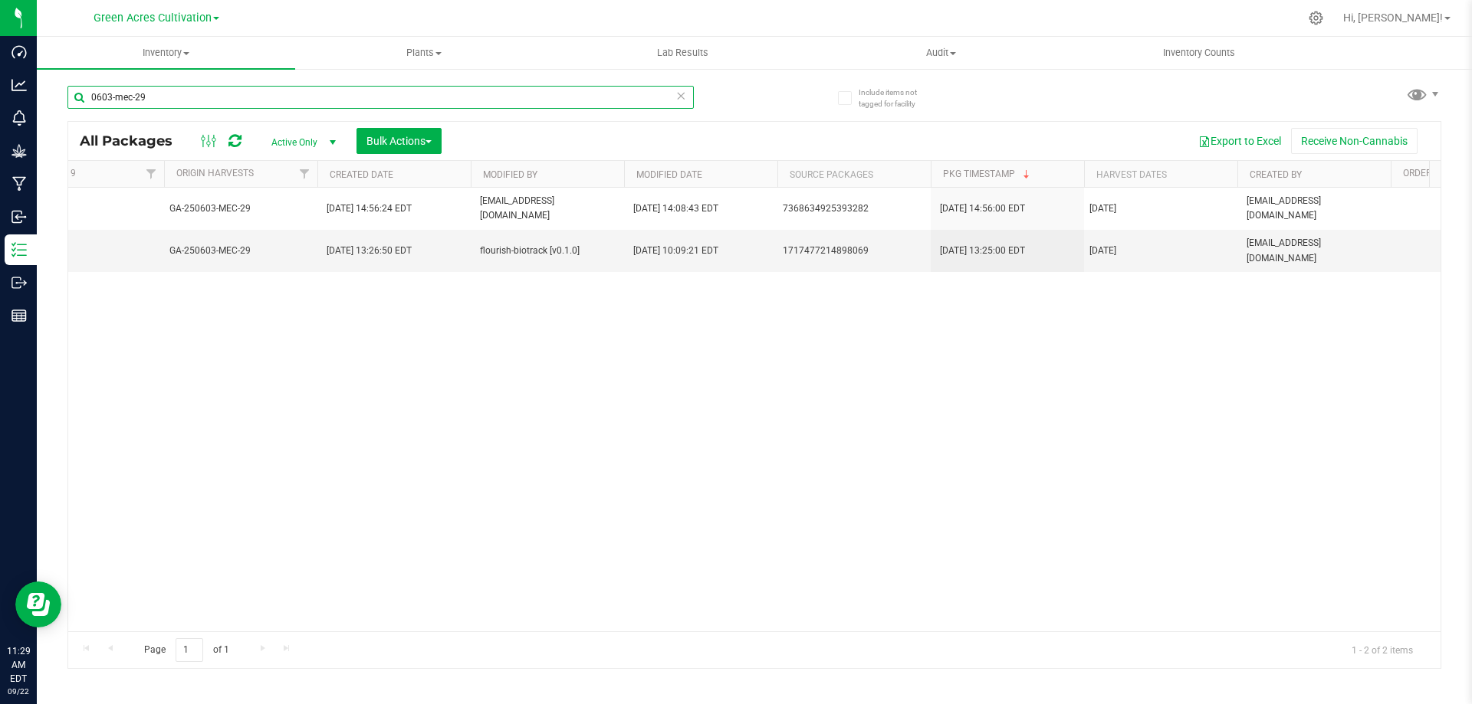
scroll to position [0, 1263]
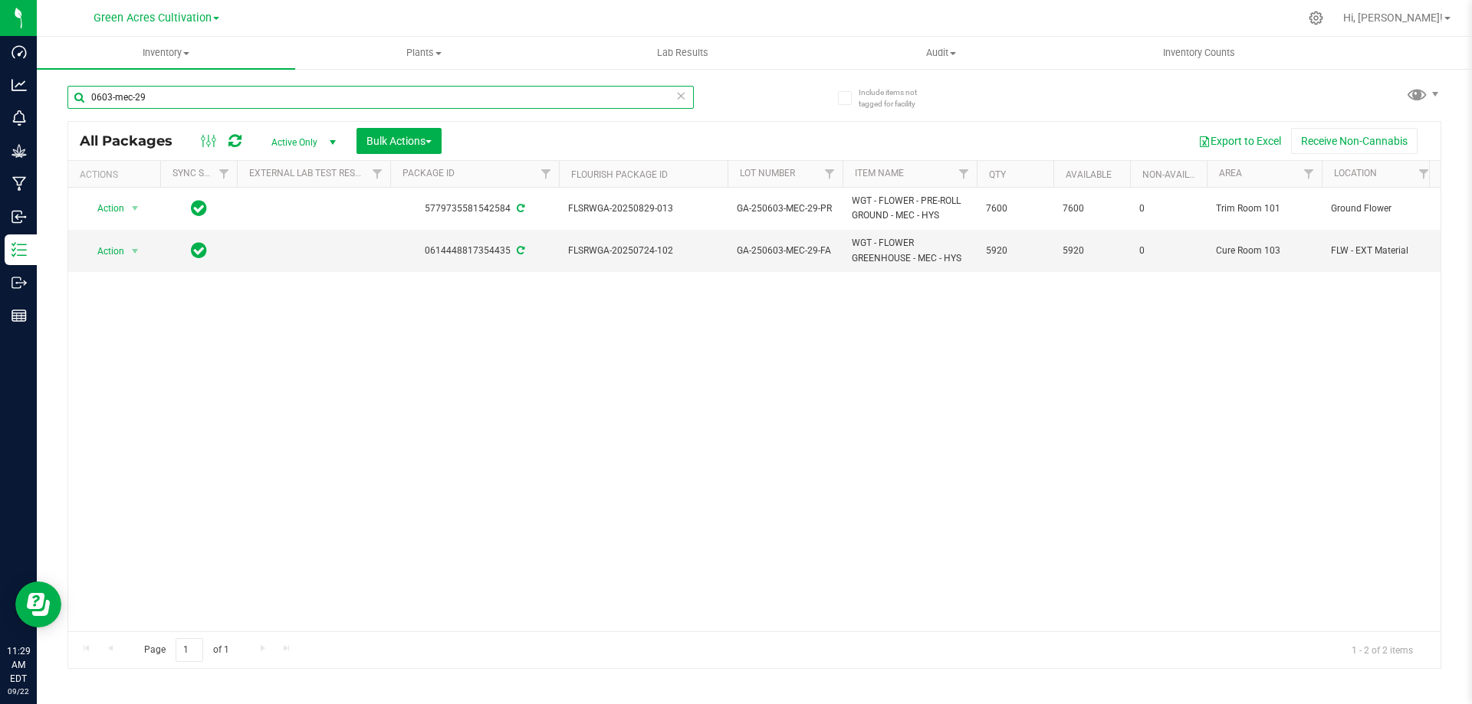
type input "0603-mec-29"
click at [693, 444] on div "Action Action Adjust qty Create package Edit attributes Global inventory Locate…" at bounding box center [754, 410] width 1372 height 444
